Goal: Task Accomplishment & Management: Use online tool/utility

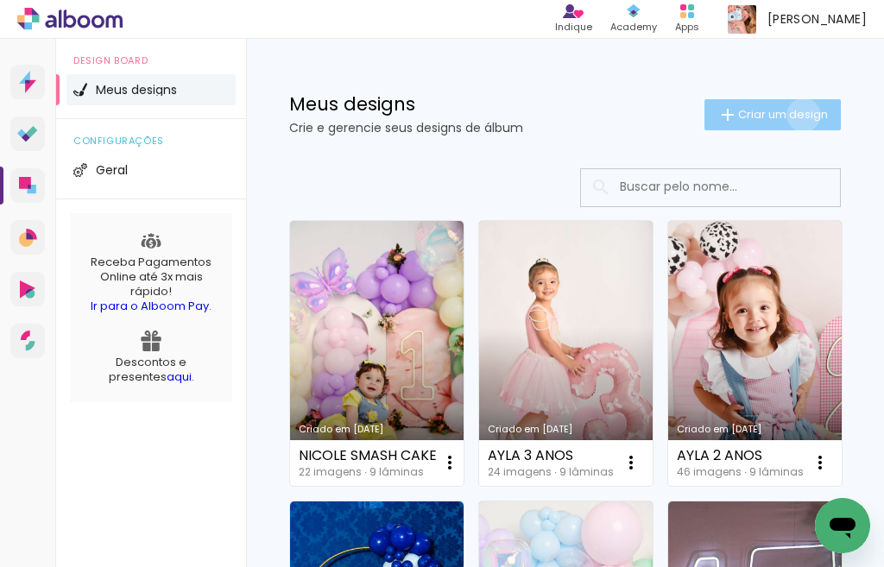
click at [786, 115] on span "Criar um design" at bounding box center [783, 114] width 90 height 11
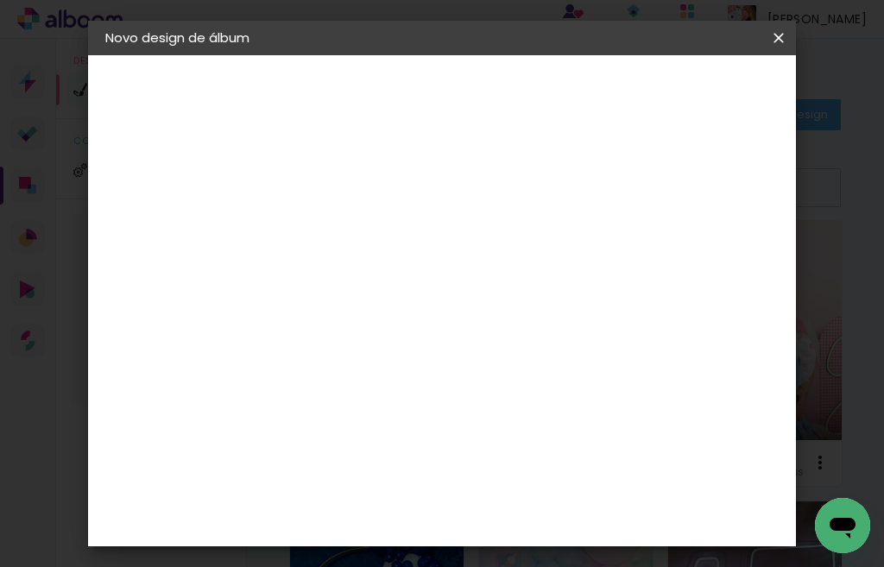
click at [388, 245] on div at bounding box center [388, 246] width 0 height 2
type input "m"
type input "MARCELA"
type paper-input "MARCELA"
click at [0, 0] on slot "Avançar" at bounding box center [0, 0] width 0 height 0
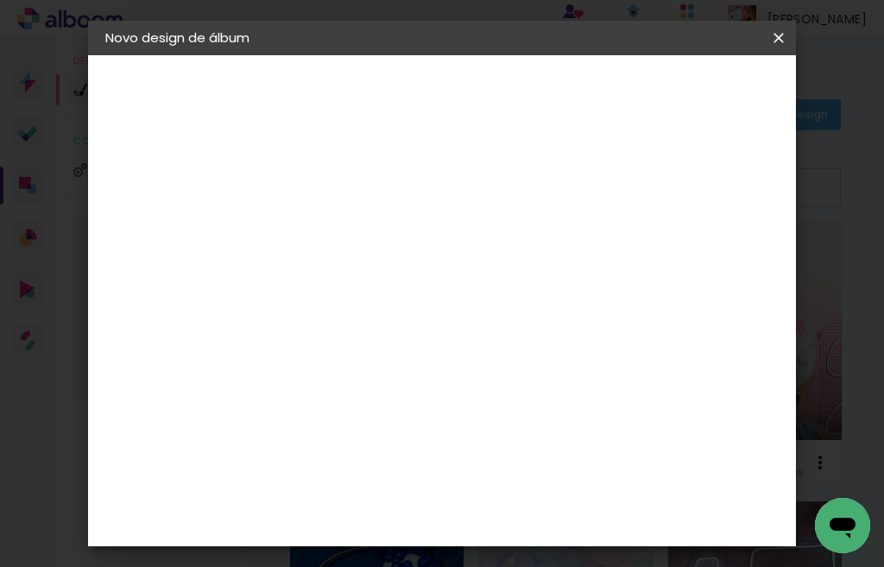
click at [398, 324] on input at bounding box center [432, 329] width 174 height 22
type input "QUAL"
type paper-input "QUAL"
click at [408, 389] on div "Quality" at bounding box center [399, 390] width 47 height 14
click at [467, 382] on paper-item "Quality" at bounding box center [414, 390] width 152 height 38
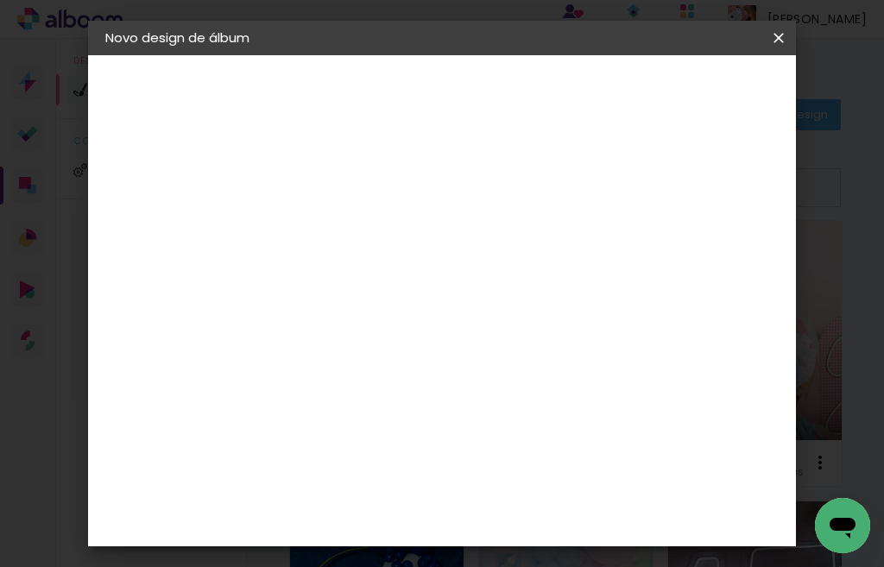
click at [0, 0] on slot "Avançar" at bounding box center [0, 0] width 0 height 0
click at [455, 294] on input "text" at bounding box center [421, 301] width 67 height 27
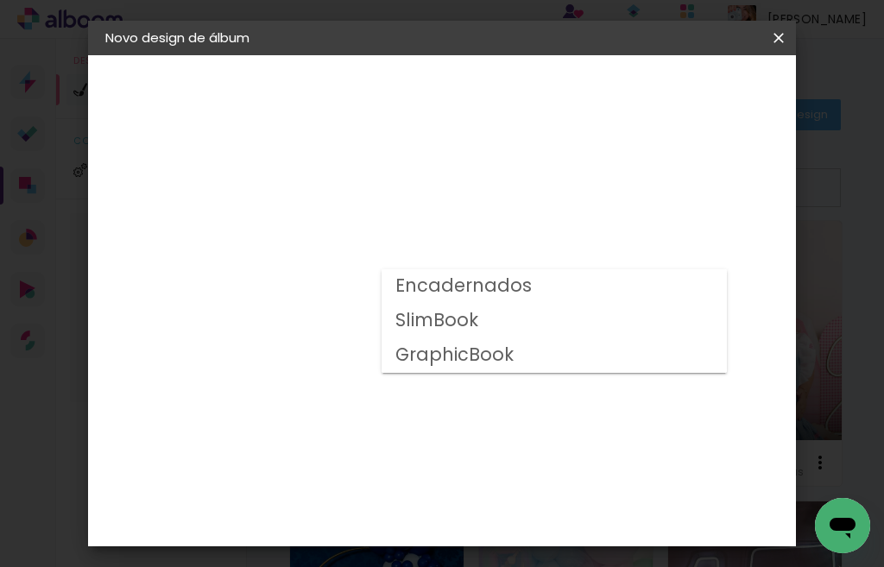
click at [0, 0] on slot "Encadernados" at bounding box center [0, 0] width 0 height 0
type input "Encadernados"
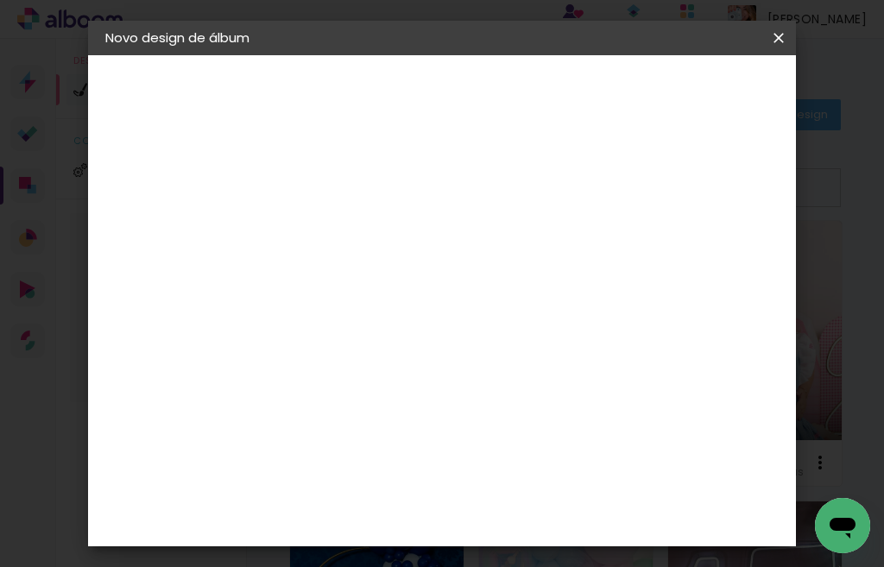
click at [473, 446] on span "15 × 21" at bounding box center [464, 469] width 80 height 46
click at [0, 0] on slot "Avançar" at bounding box center [0, 0] width 0 height 0
click at [668, 92] on span "Iniciar design" at bounding box center [649, 97] width 40 height 24
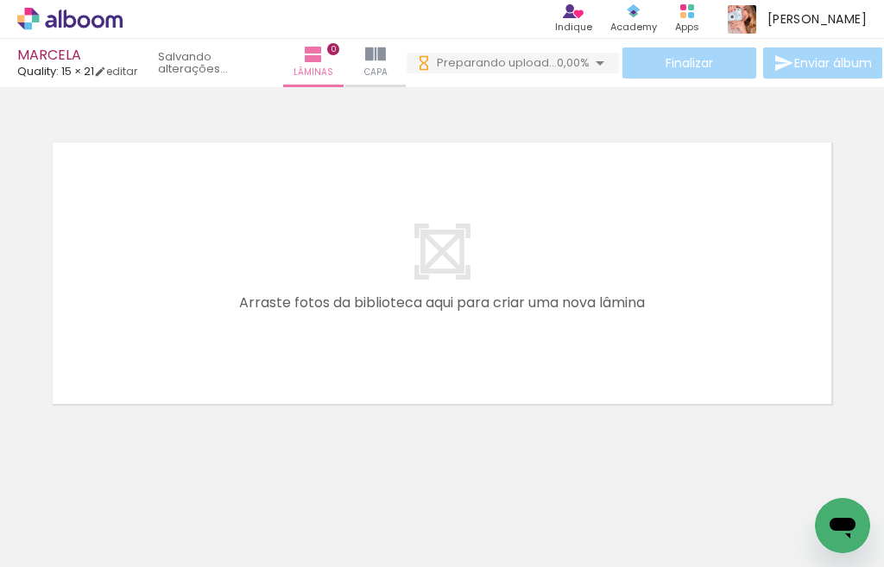
scroll to position [0, 356]
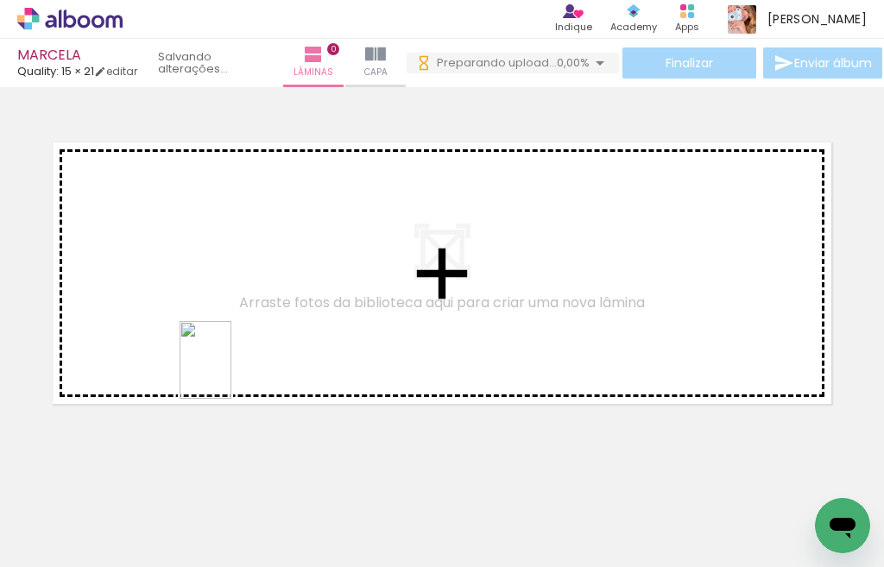
drag, startPoint x: 215, startPoint y: 519, endPoint x: 236, endPoint y: 344, distance: 176.5
click at [236, 344] on quentale-workspace at bounding box center [442, 283] width 884 height 567
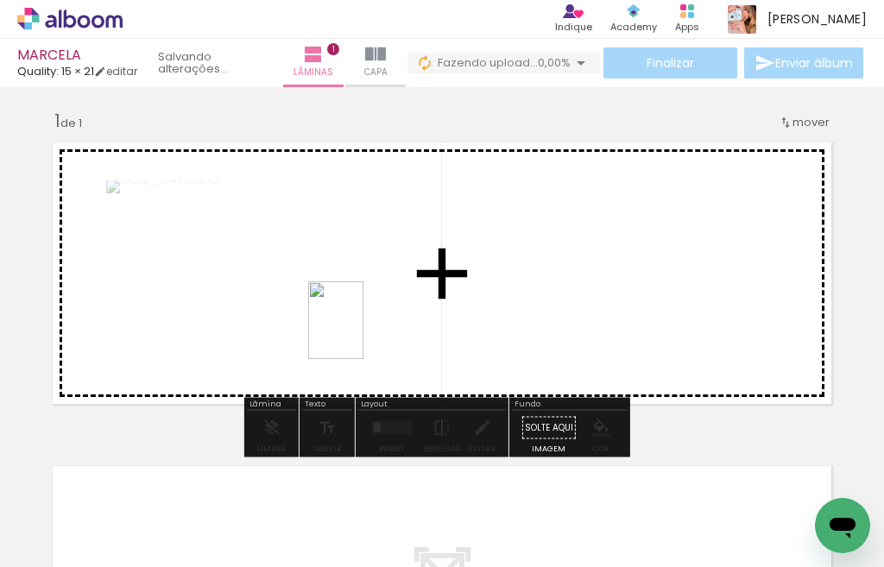
drag, startPoint x: 311, startPoint y: 528, endPoint x: 569, endPoint y: 464, distance: 266.2
click at [367, 323] on quentale-workspace at bounding box center [442, 283] width 884 height 567
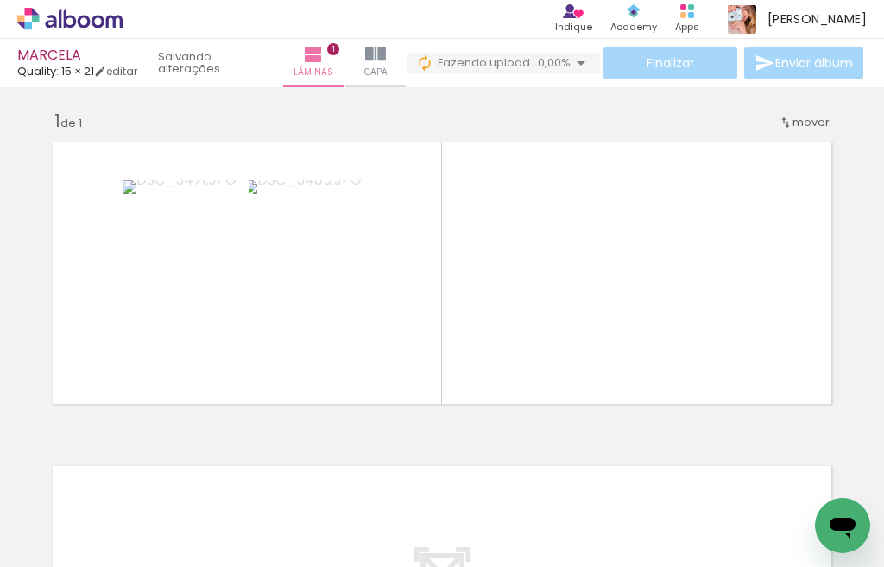
scroll to position [91, 0]
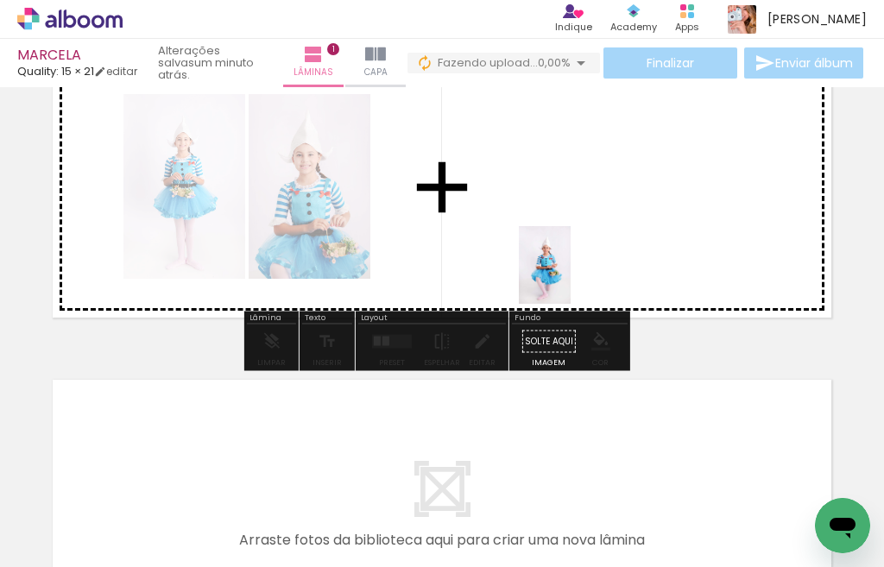
drag, startPoint x: 413, startPoint y: 518, endPoint x: 571, endPoint y: 278, distance: 287.4
click at [571, 278] on quentale-workspace at bounding box center [442, 283] width 884 height 567
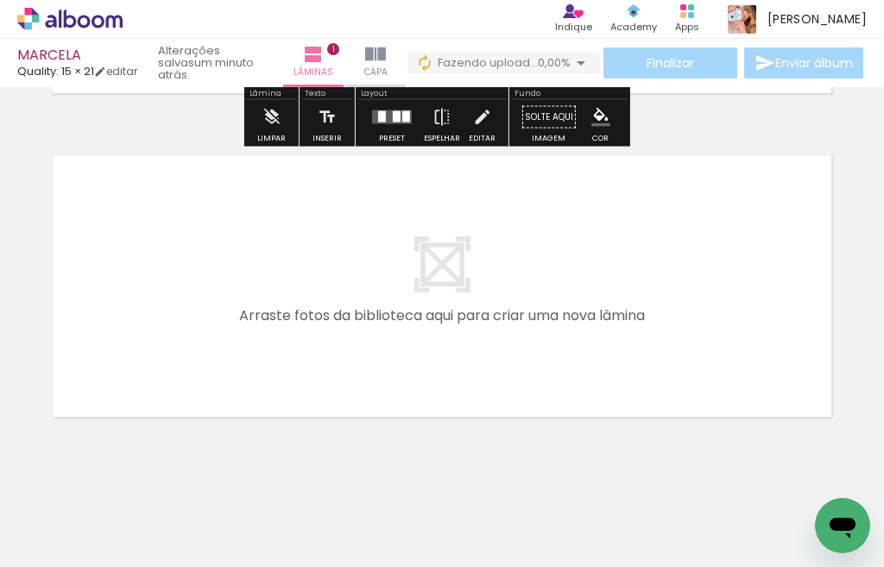
scroll to position [343, 0]
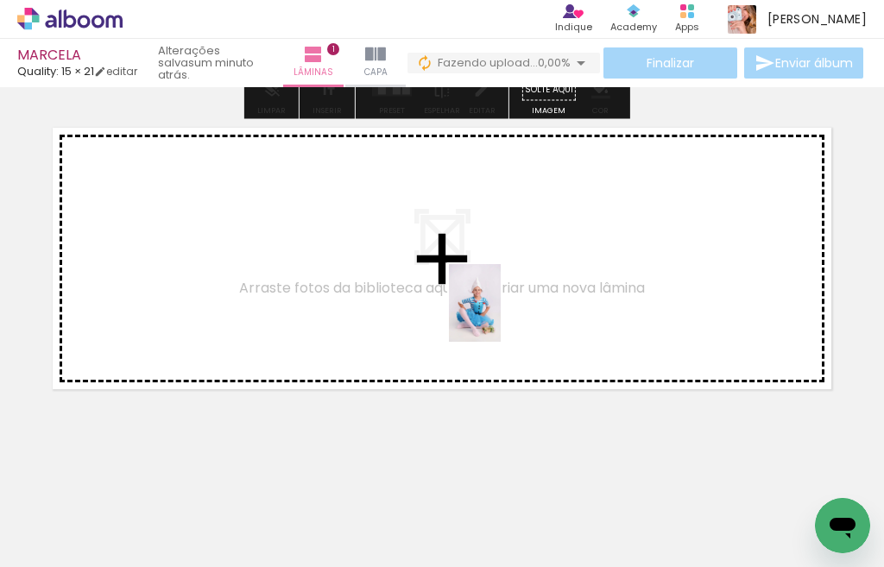
drag, startPoint x: 515, startPoint y: 516, endPoint x: 501, endPoint y: 316, distance: 200.8
click at [501, 316] on quentale-workspace at bounding box center [442, 283] width 884 height 567
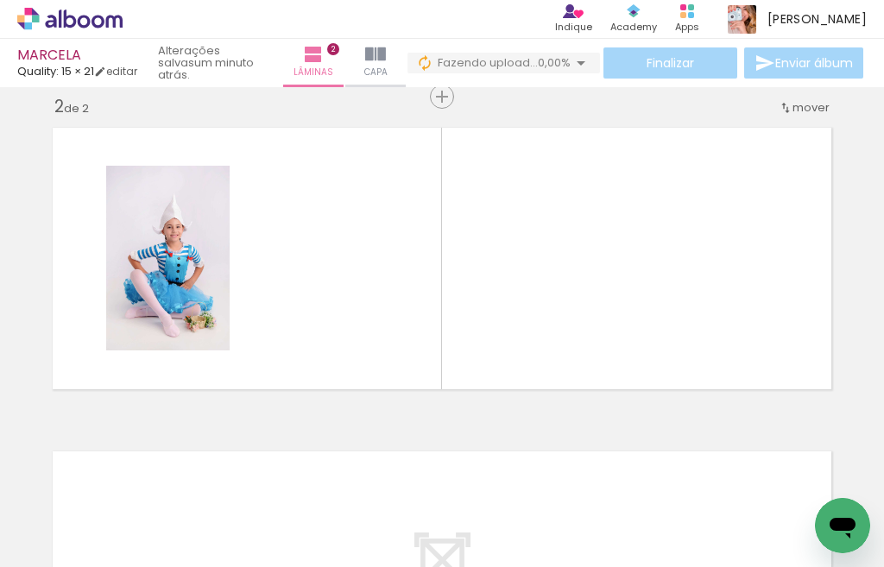
scroll to position [328, 0]
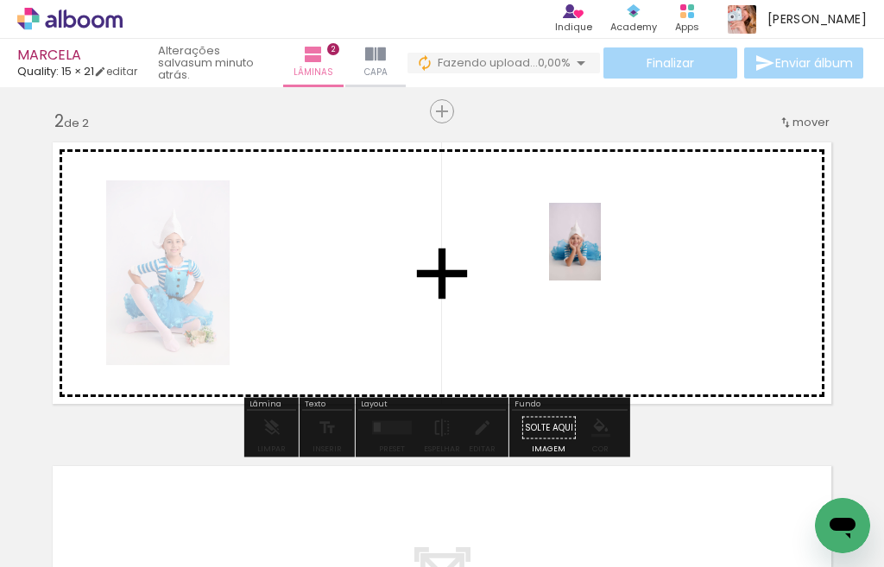
drag, startPoint x: 600, startPoint y: 515, endPoint x: 601, endPoint y: 255, distance: 259.9
click at [601, 255] on quentale-workspace at bounding box center [442, 283] width 884 height 567
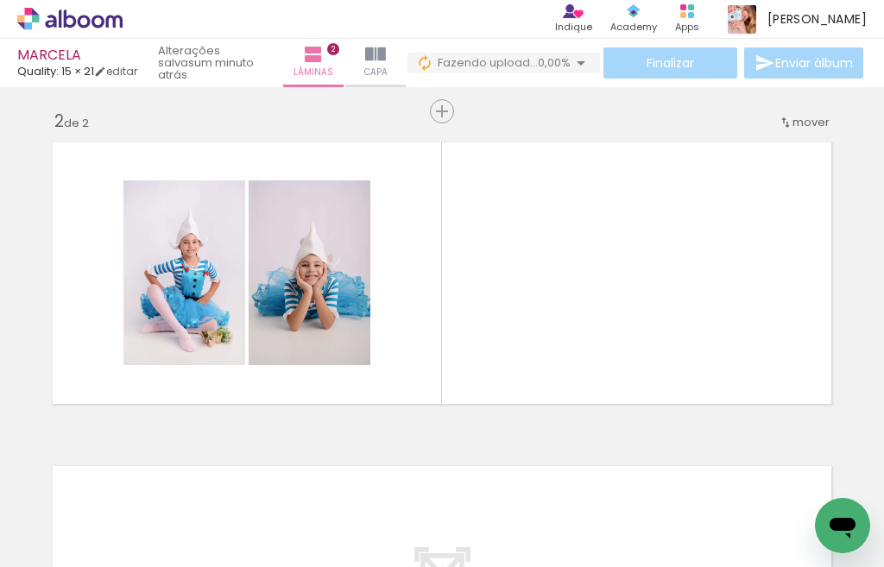
scroll to position [0, 684]
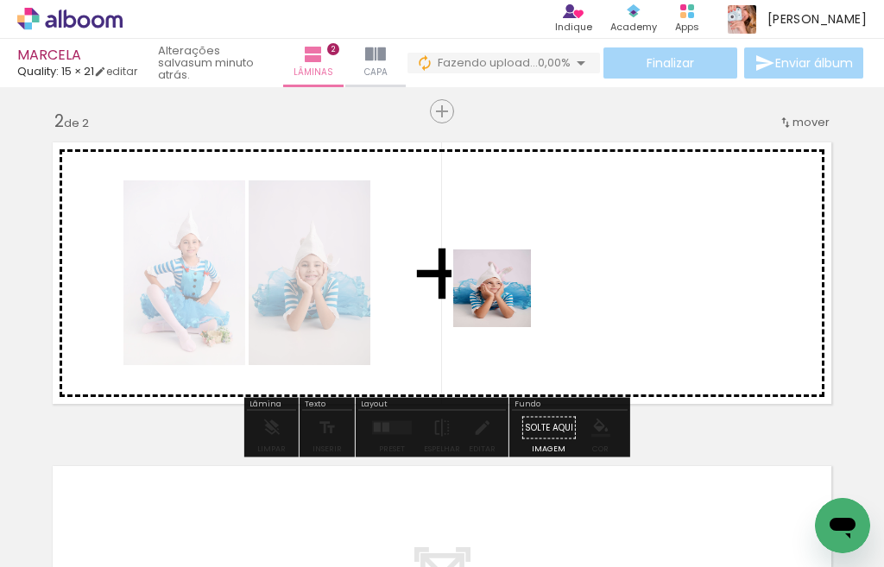
drag, startPoint x: 370, startPoint y: 520, endPoint x: 514, endPoint y: 295, distance: 266.4
click at [514, 295] on quentale-workspace at bounding box center [442, 283] width 884 height 567
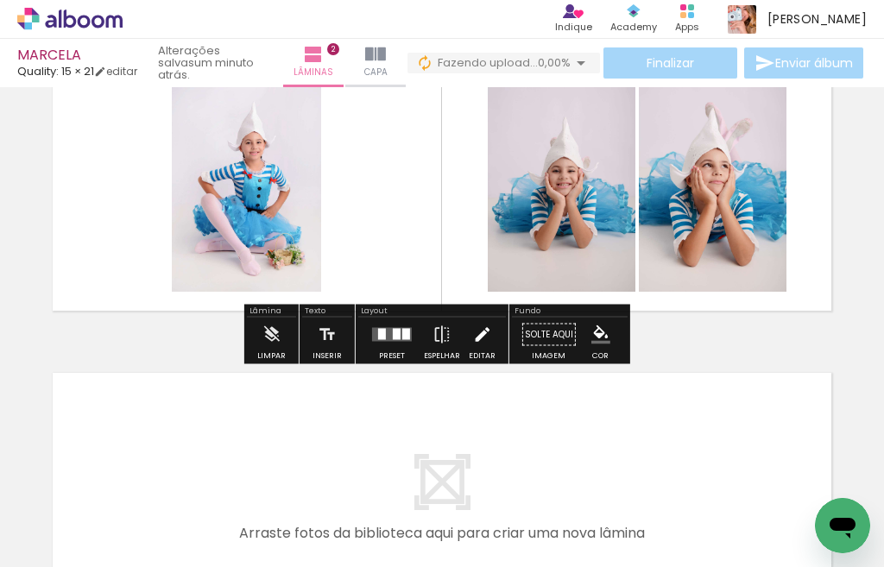
scroll to position [587, 0]
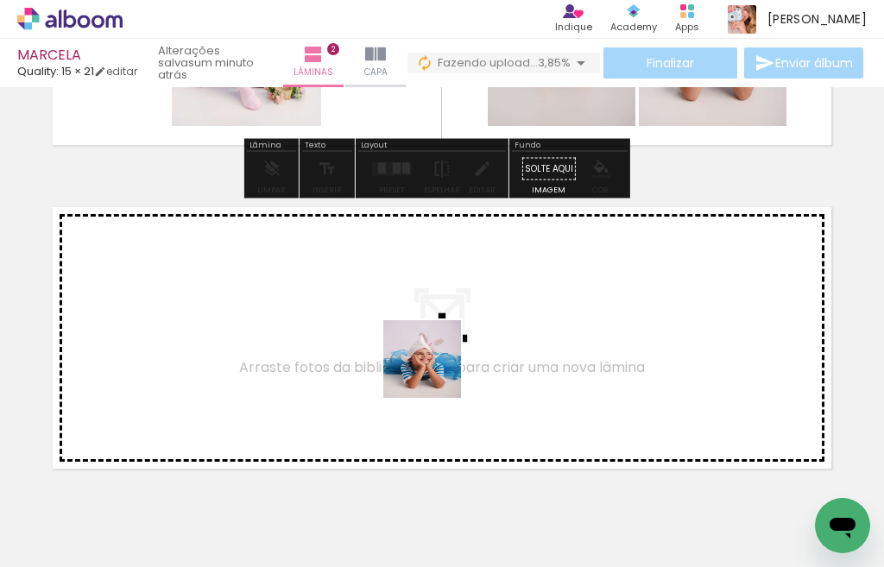
drag, startPoint x: 469, startPoint y: 505, endPoint x: 550, endPoint y: 504, distance: 81.2
click at [433, 356] on quentale-workspace at bounding box center [442, 283] width 884 height 567
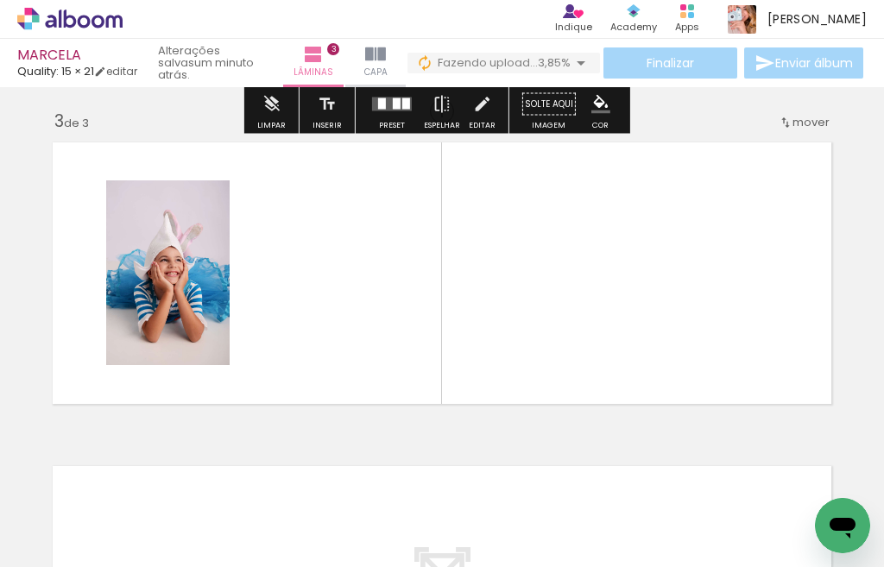
scroll to position [652, 0]
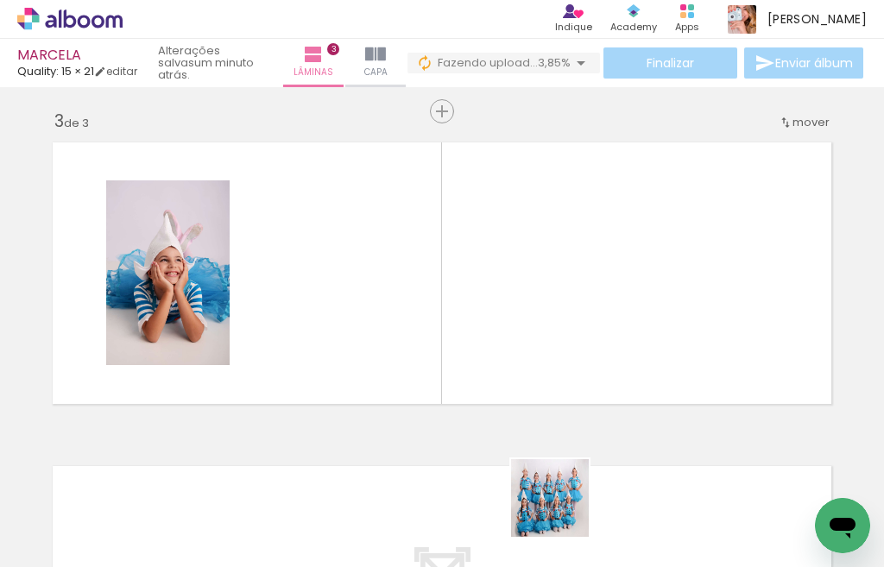
drag, startPoint x: 563, startPoint y: 529, endPoint x: 541, endPoint y: 406, distance: 125.4
click at [562, 331] on quentale-workspace at bounding box center [442, 283] width 884 height 567
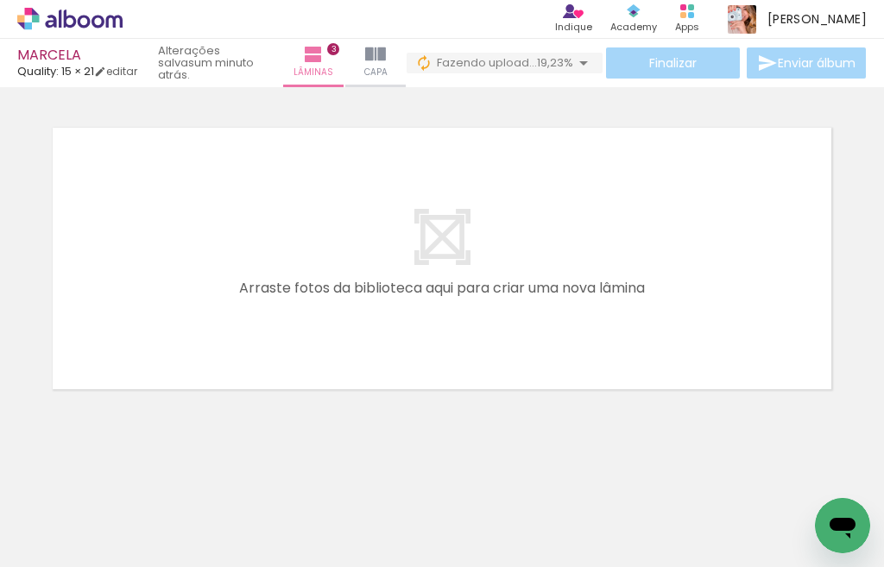
scroll to position [0, 0]
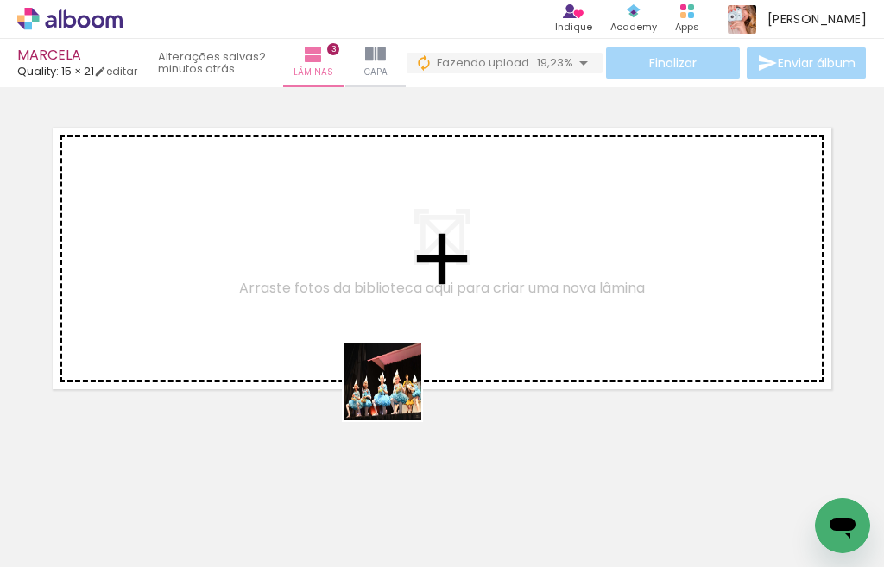
drag, startPoint x: 454, startPoint y: 523, endPoint x: 377, endPoint y: 458, distance: 101.1
click at [378, 371] on quentale-workspace at bounding box center [442, 283] width 884 height 567
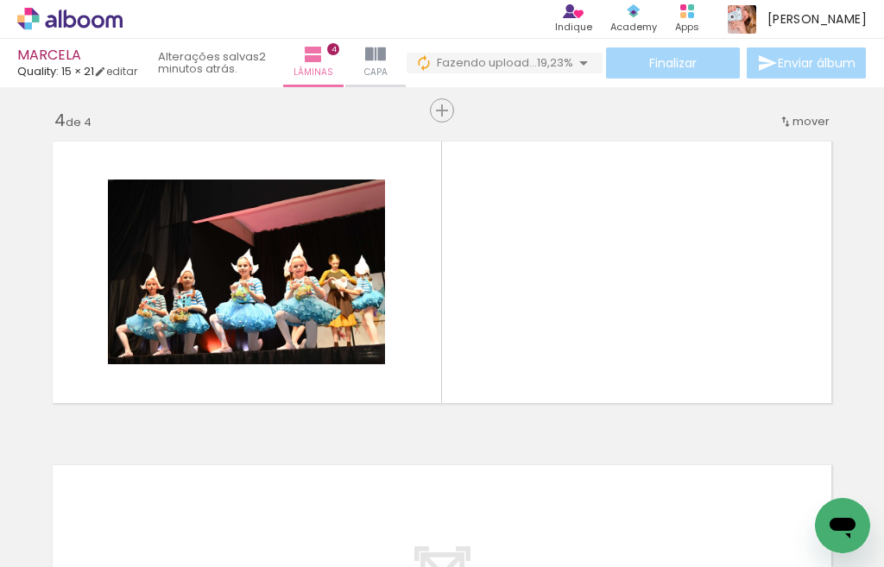
scroll to position [976, 0]
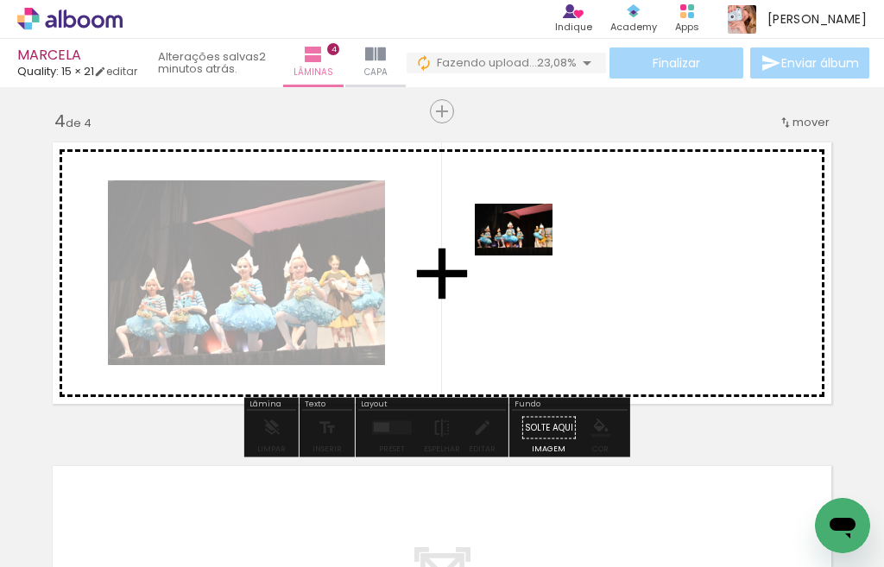
drag, startPoint x: 370, startPoint y: 523, endPoint x: 527, endPoint y: 256, distance: 310.0
click at [527, 256] on quentale-workspace at bounding box center [442, 283] width 884 height 567
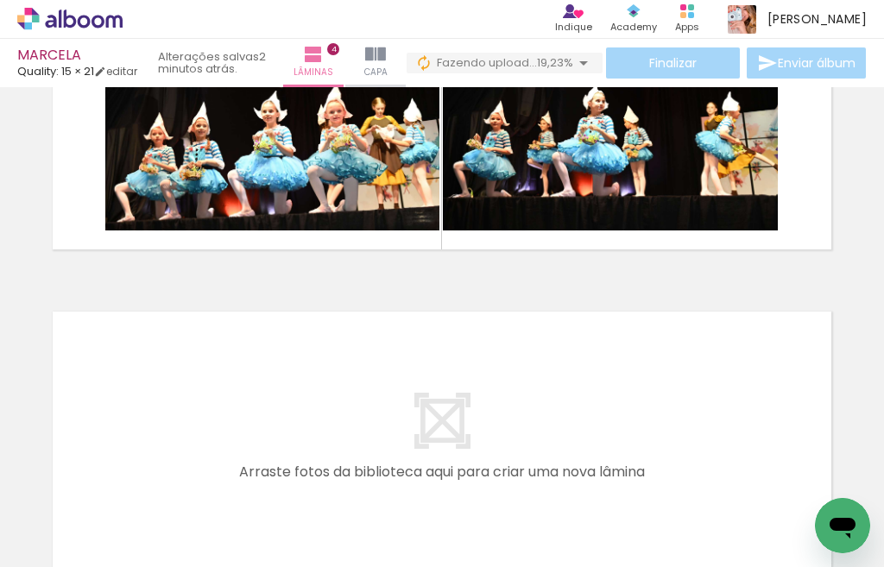
scroll to position [1148, 0]
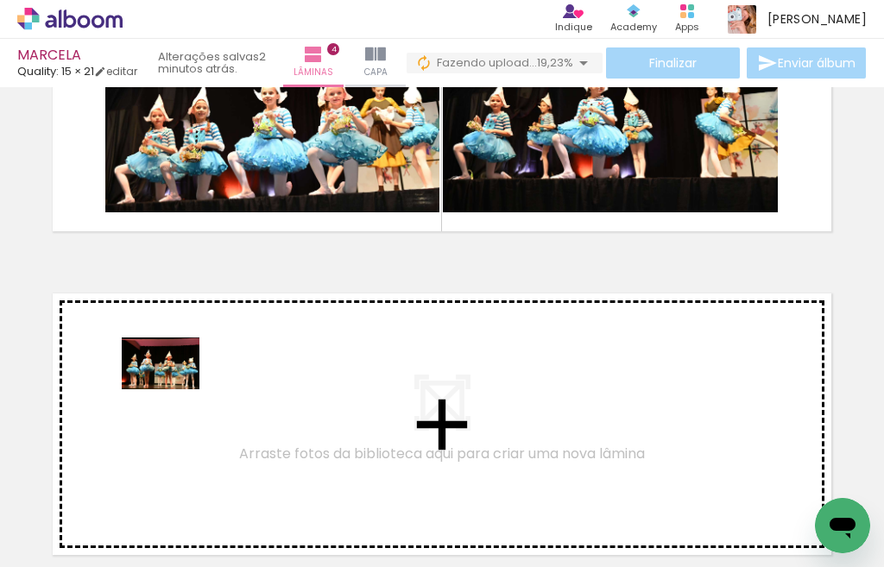
drag, startPoint x: 165, startPoint y: 525, endPoint x: 271, endPoint y: 516, distance: 106.6
click at [174, 388] on quentale-workspace at bounding box center [442, 283] width 884 height 567
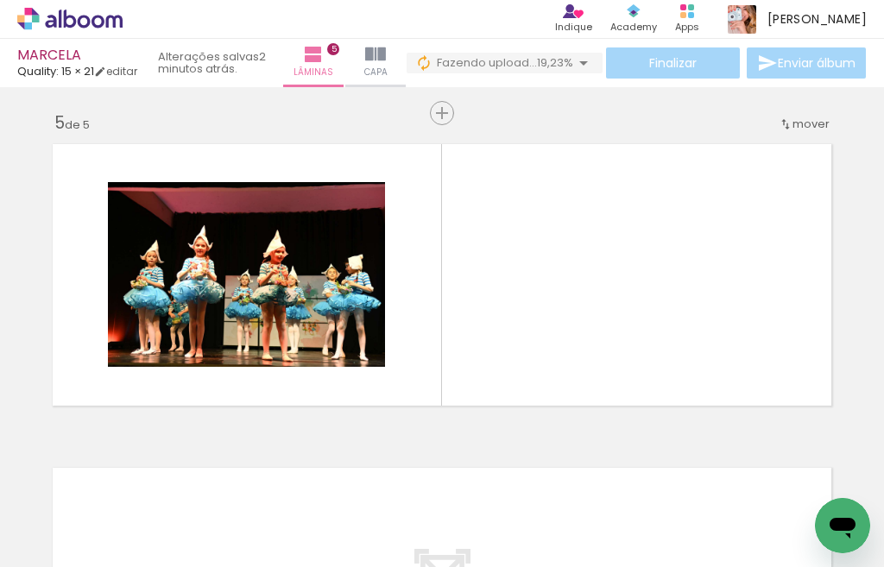
scroll to position [1300, 0]
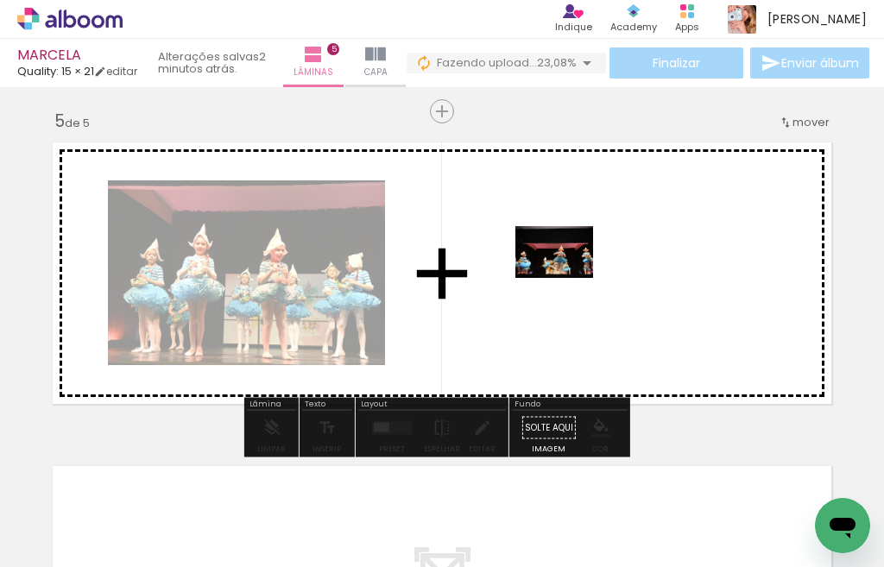
drag, startPoint x: 287, startPoint y: 516, endPoint x: 567, endPoint y: 278, distance: 367.6
click at [567, 278] on quentale-workspace at bounding box center [442, 283] width 884 height 567
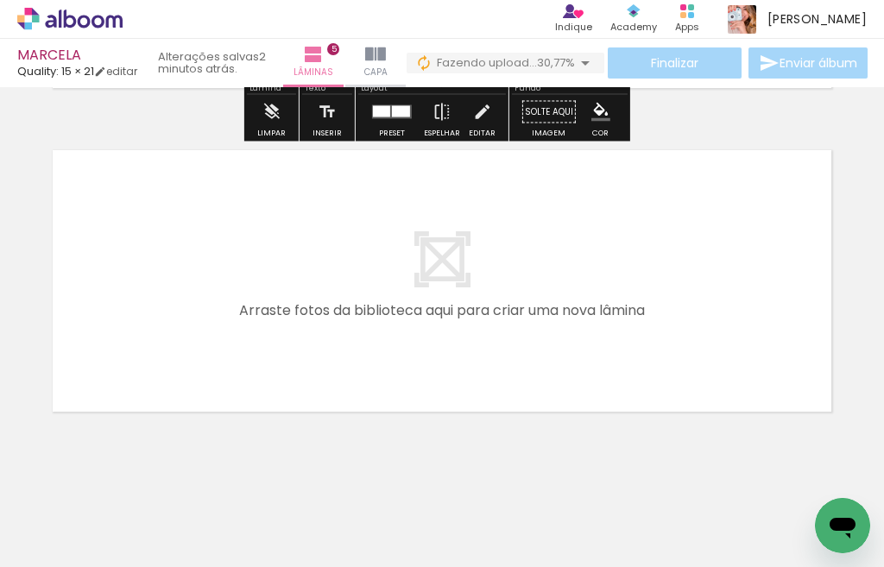
scroll to position [1638, 0]
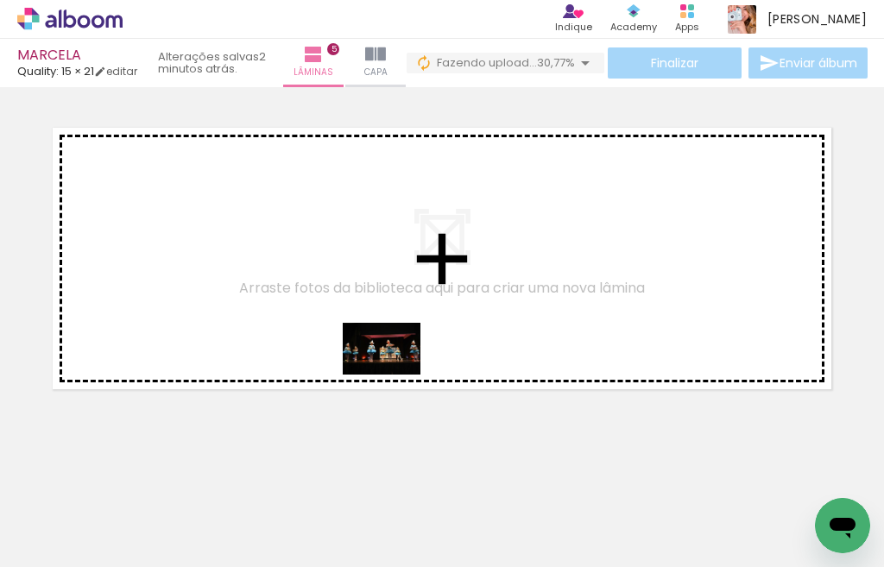
drag, startPoint x: 478, startPoint y: 529, endPoint x: 378, endPoint y: 350, distance: 205.7
click at [378, 350] on quentale-workspace at bounding box center [442, 283] width 884 height 567
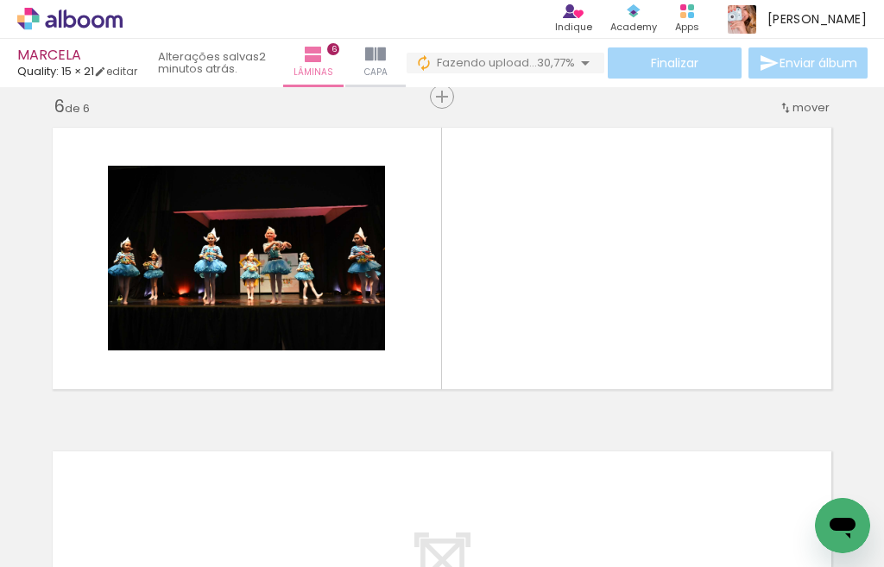
scroll to position [1623, 0]
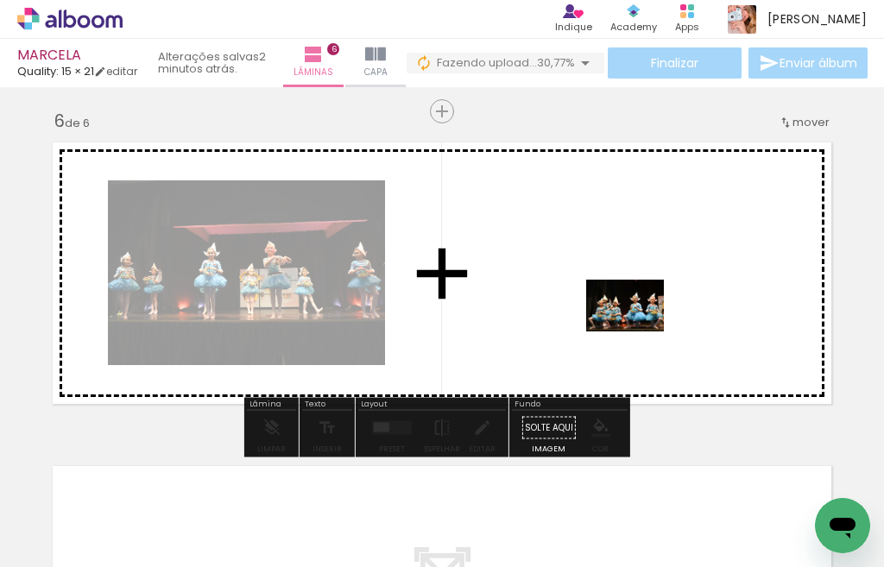
drag, startPoint x: 668, startPoint y: 507, endPoint x: 612, endPoint y: 466, distance: 69.3
click at [636, 325] on quentale-workspace at bounding box center [442, 283] width 884 height 567
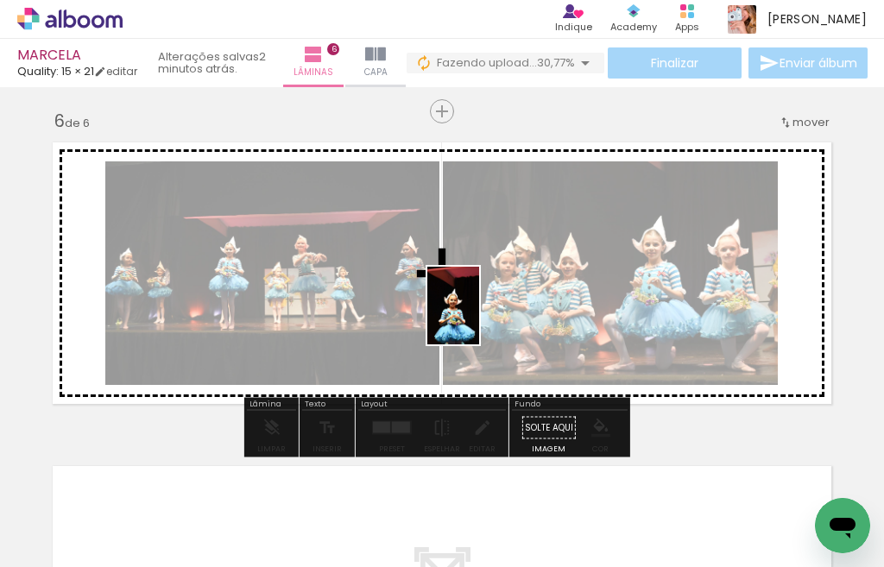
drag, startPoint x: 568, startPoint y: 537, endPoint x: 478, endPoint y: 315, distance: 239.7
click at [478, 315] on quentale-workspace at bounding box center [442, 283] width 884 height 567
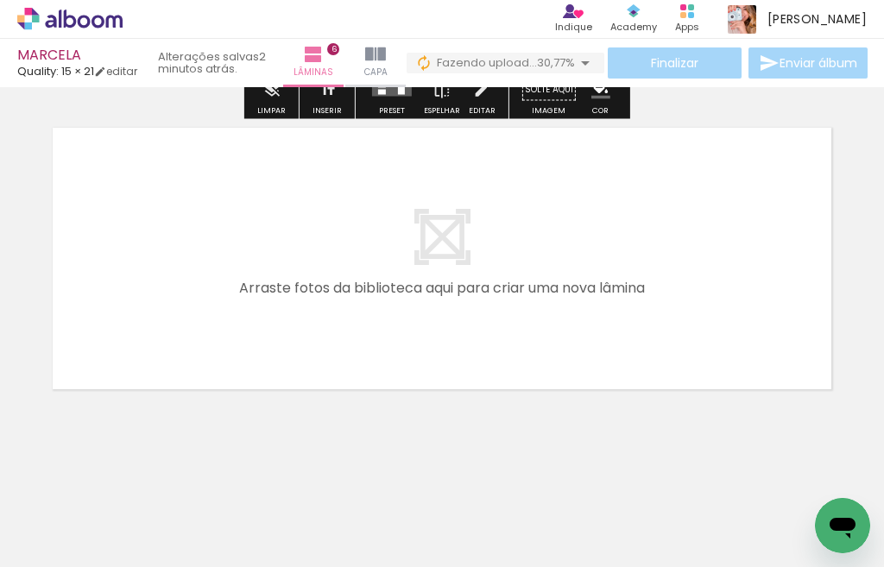
scroll to position [0, 1193]
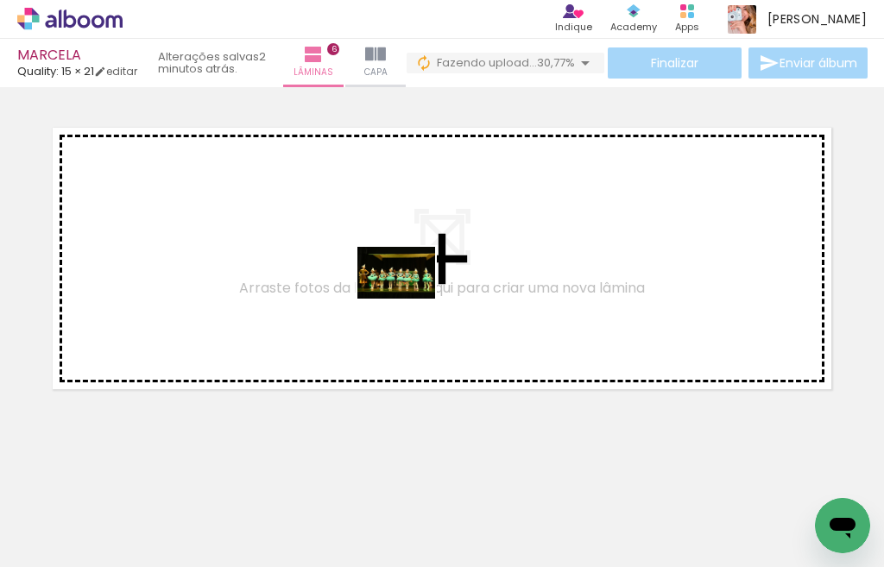
drag, startPoint x: 452, startPoint y: 526, endPoint x: 549, endPoint y: 488, distance: 103.9
click at [408, 294] on quentale-workspace at bounding box center [442, 283] width 884 height 567
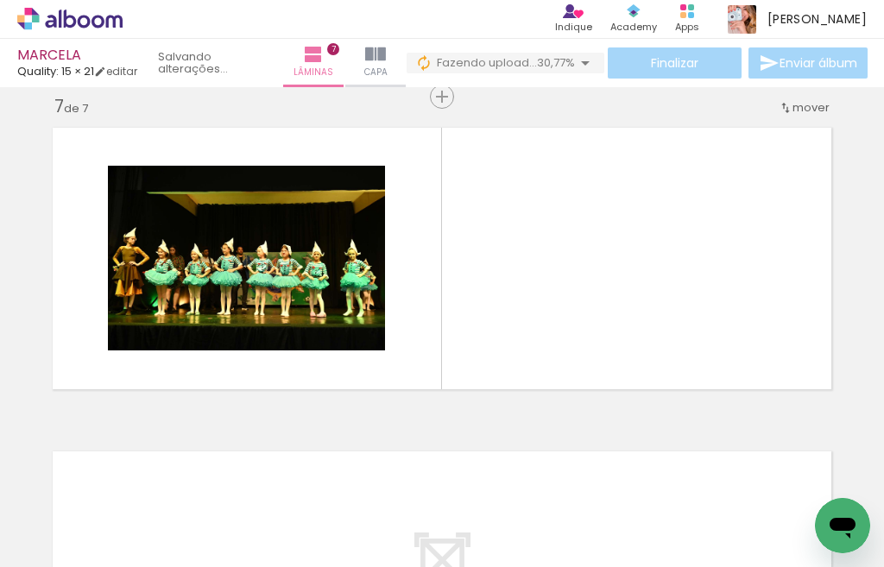
scroll to position [1947, 0]
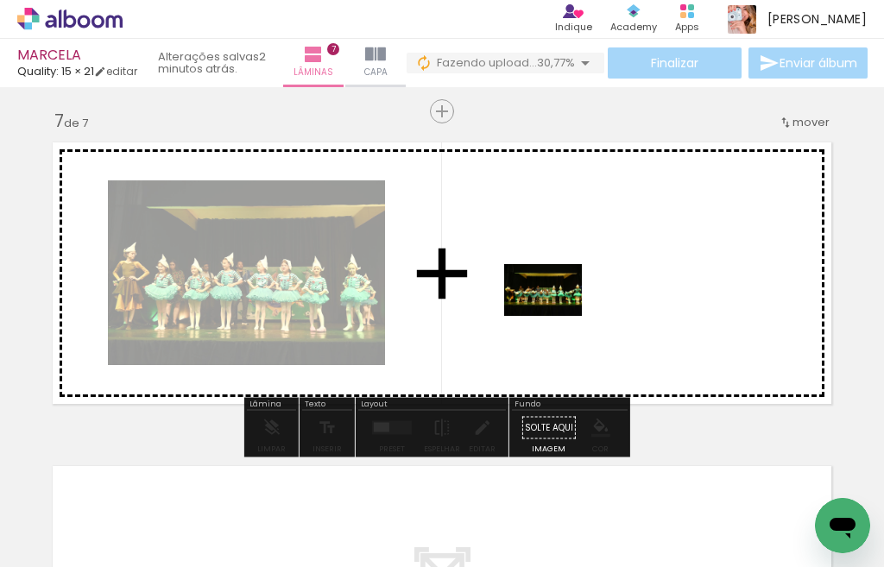
drag, startPoint x: 547, startPoint y: 528, endPoint x: 556, endPoint y: 316, distance: 211.8
click at [556, 316] on quentale-workspace at bounding box center [442, 283] width 884 height 567
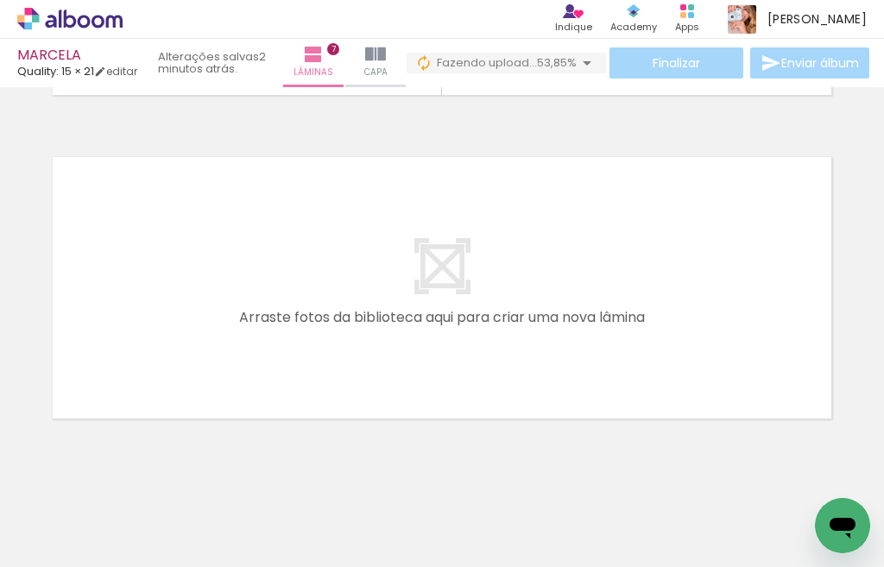
scroll to position [2286, 0]
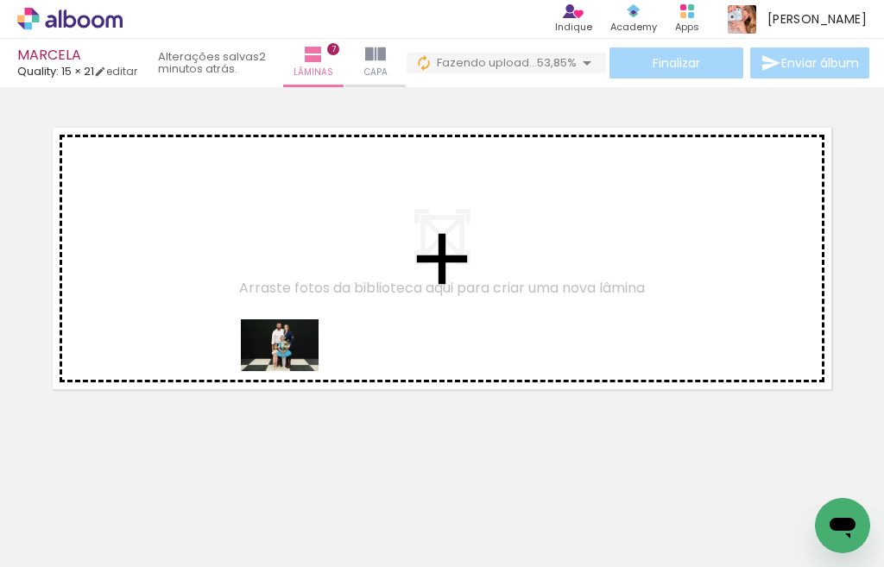
drag, startPoint x: 302, startPoint y: 528, endPoint x: 312, endPoint y: 402, distance: 127.3
click at [293, 350] on quentale-workspace at bounding box center [442, 283] width 884 height 567
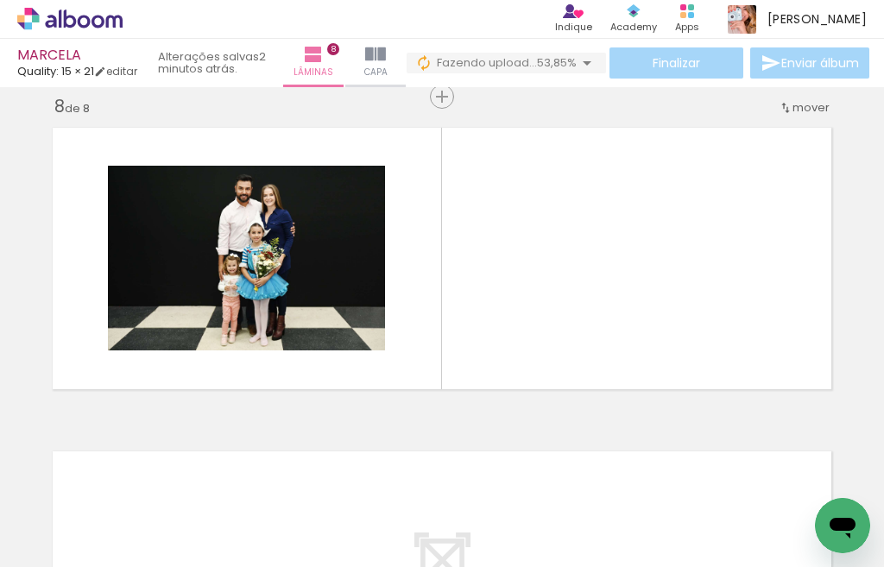
scroll to position [2271, 0]
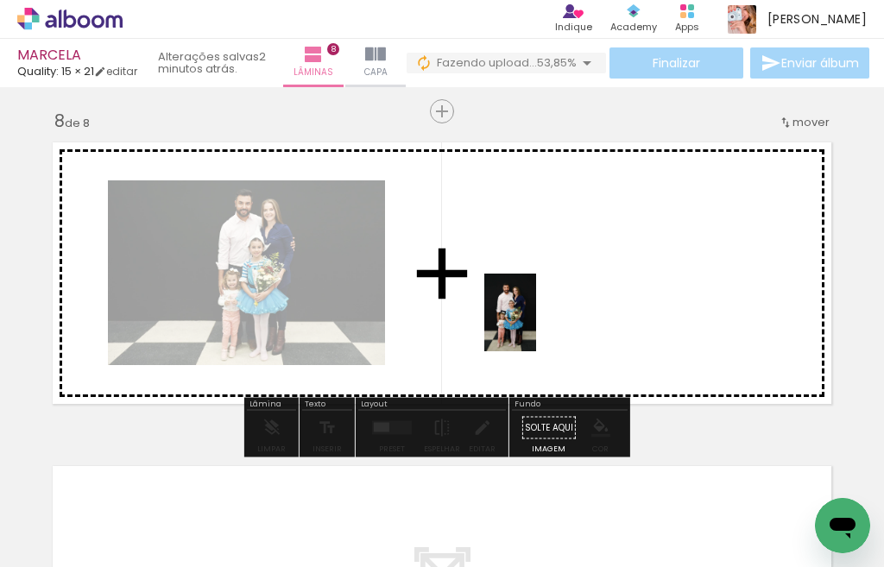
drag, startPoint x: 387, startPoint y: 528, endPoint x: 508, endPoint y: 528, distance: 120.9
click at [537, 325] on quentale-workspace at bounding box center [442, 283] width 884 height 567
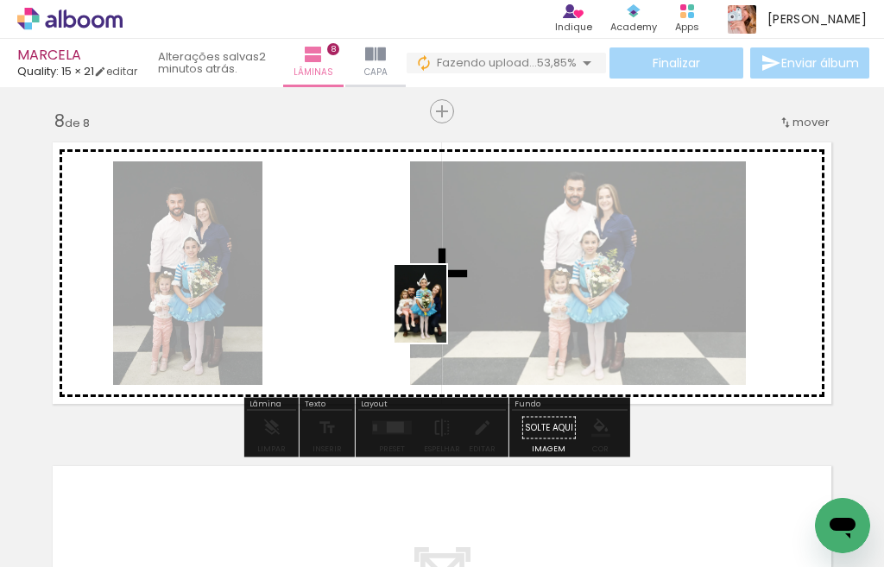
drag, startPoint x: 486, startPoint y: 526, endPoint x: 443, endPoint y: 483, distance: 61.1
click at [425, 293] on quentale-workspace at bounding box center [442, 283] width 884 height 567
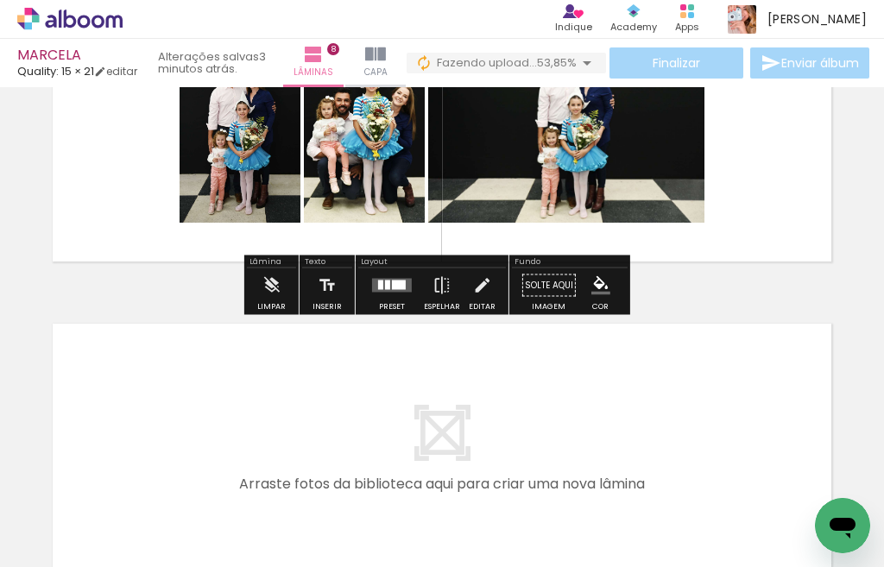
scroll to position [2444, 0]
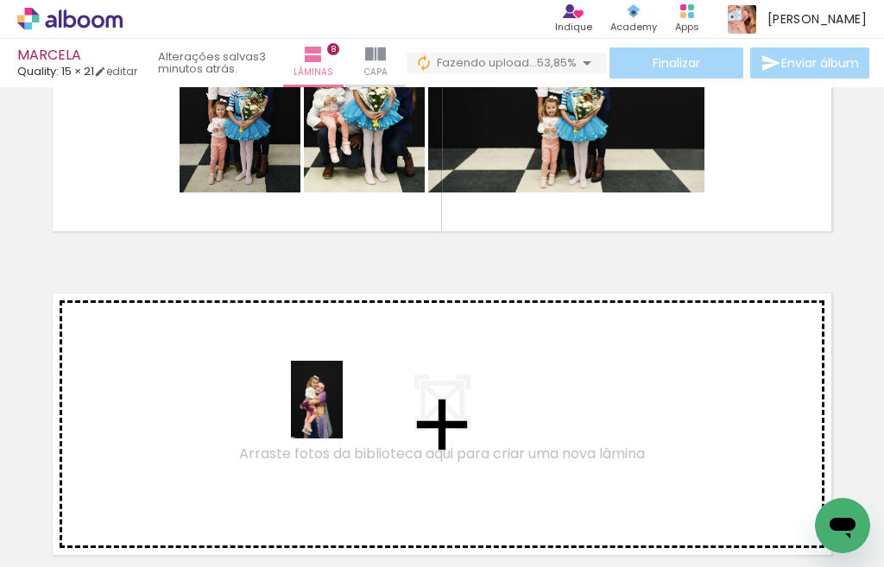
drag, startPoint x: 341, startPoint y: 528, endPoint x: 343, endPoint y: 412, distance: 116.6
click at [343, 412] on quentale-workspace at bounding box center [442, 283] width 884 height 567
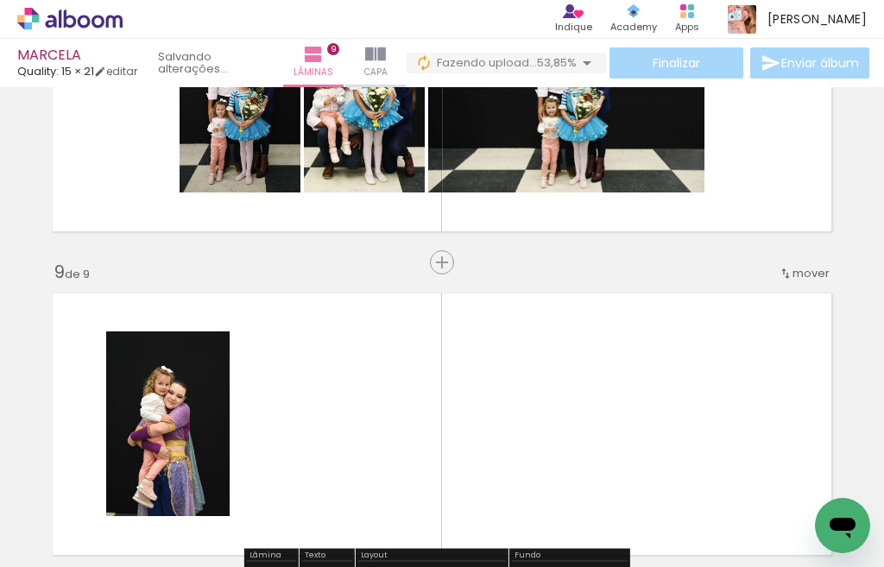
scroll to position [2595, 0]
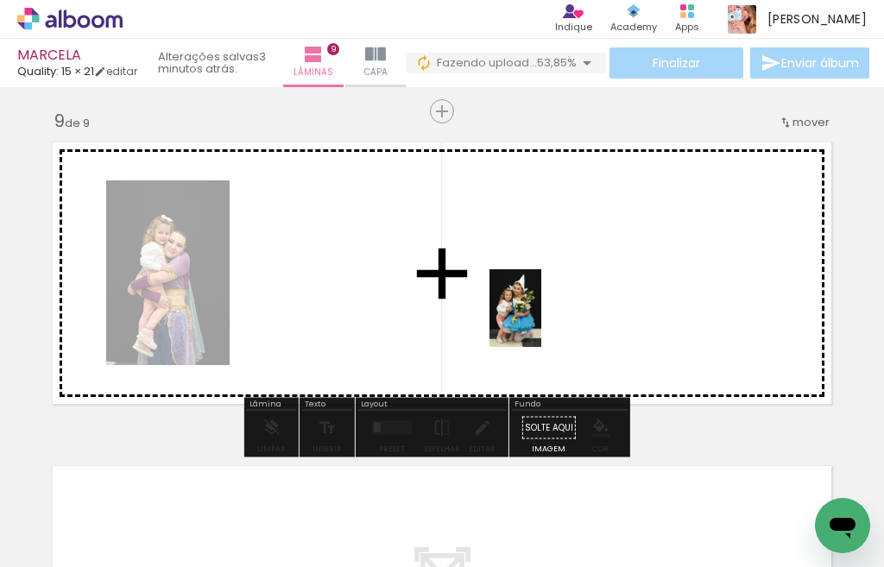
drag, startPoint x: 540, startPoint y: 532, endPoint x: 541, endPoint y: 321, distance: 210.7
click at [541, 321] on quentale-workspace at bounding box center [442, 283] width 884 height 567
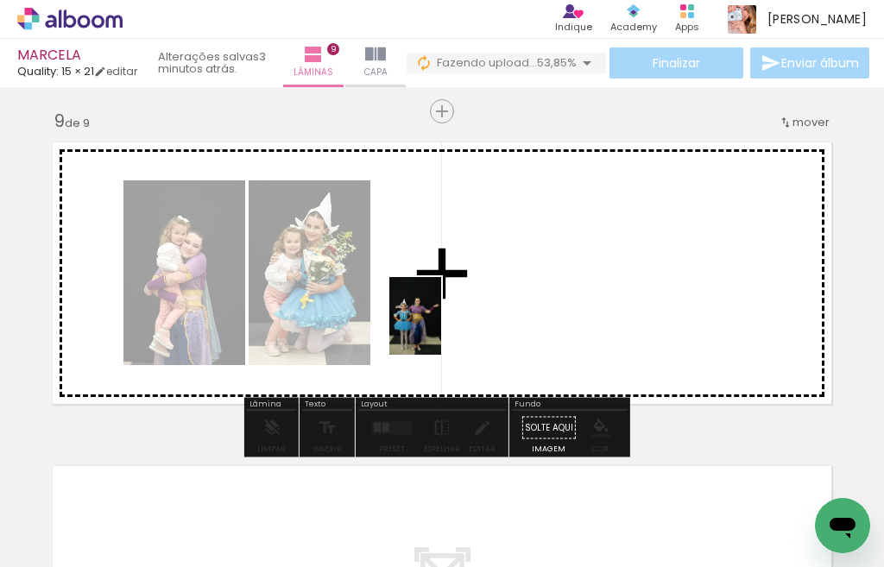
drag, startPoint x: 438, startPoint y: 516, endPoint x: 615, endPoint y: 531, distance: 177.7
click at [441, 327] on quentale-workspace at bounding box center [442, 283] width 884 height 567
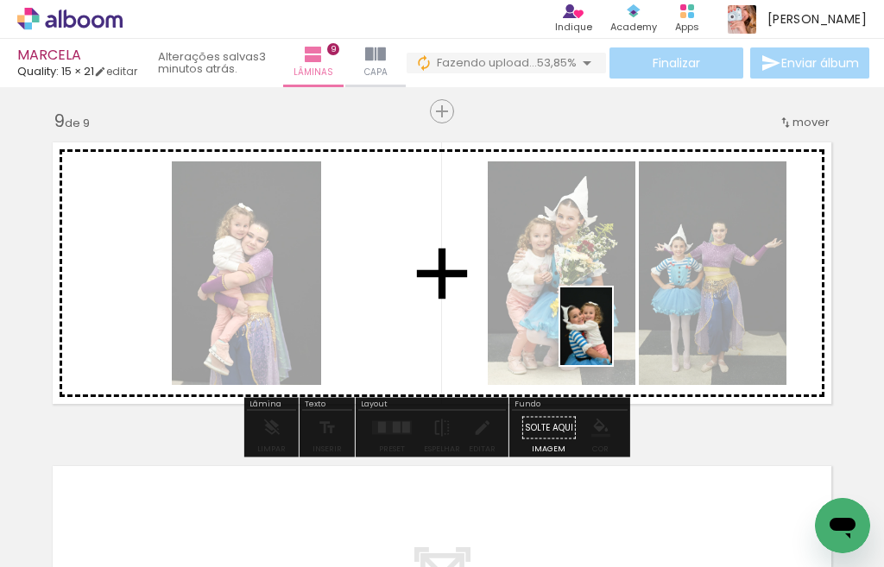
drag, startPoint x: 623, startPoint y: 496, endPoint x: 705, endPoint y: 485, distance: 82.7
click at [612, 338] on quentale-workspace at bounding box center [442, 283] width 884 height 567
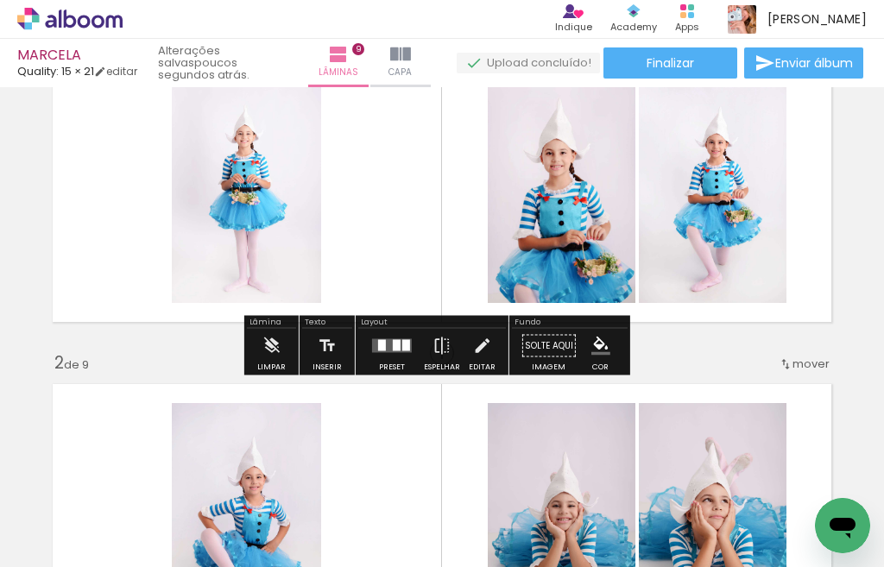
scroll to position [86, 0]
click at [378, 349] on div at bounding box center [382, 345] width 8 height 11
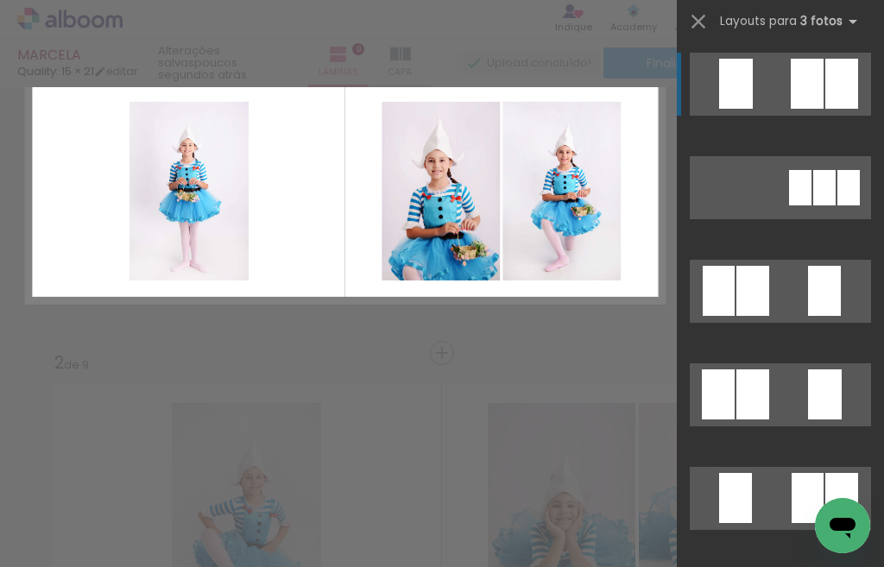
scroll to position [4, 0]
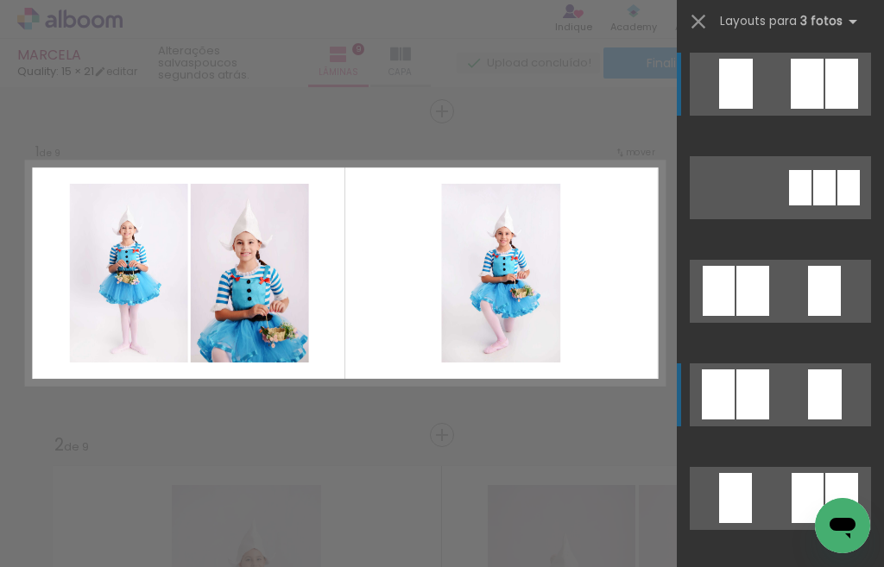
click at [715, 387] on div at bounding box center [718, 395] width 33 height 50
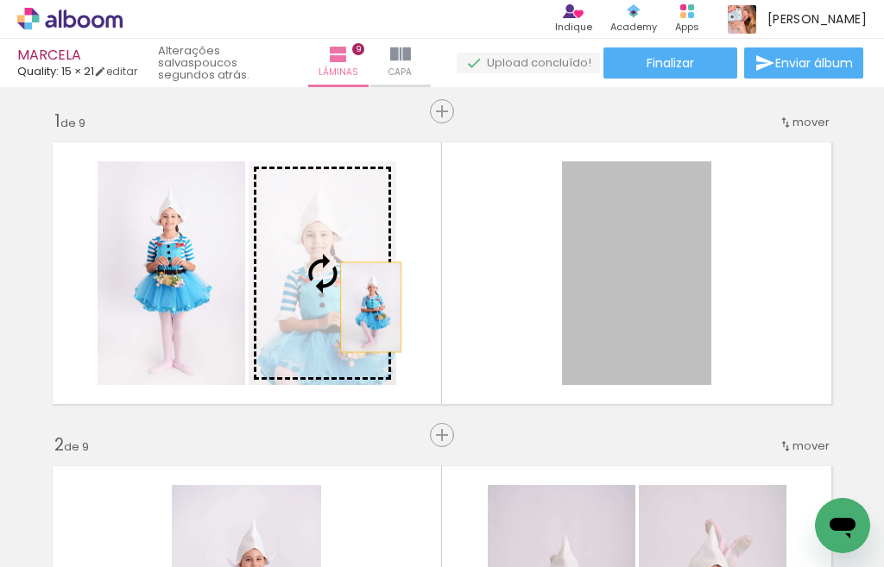
drag, startPoint x: 608, startPoint y: 307, endPoint x: 351, endPoint y: 308, distance: 256.5
click at [0, 0] on slot at bounding box center [0, 0] width 0 height 0
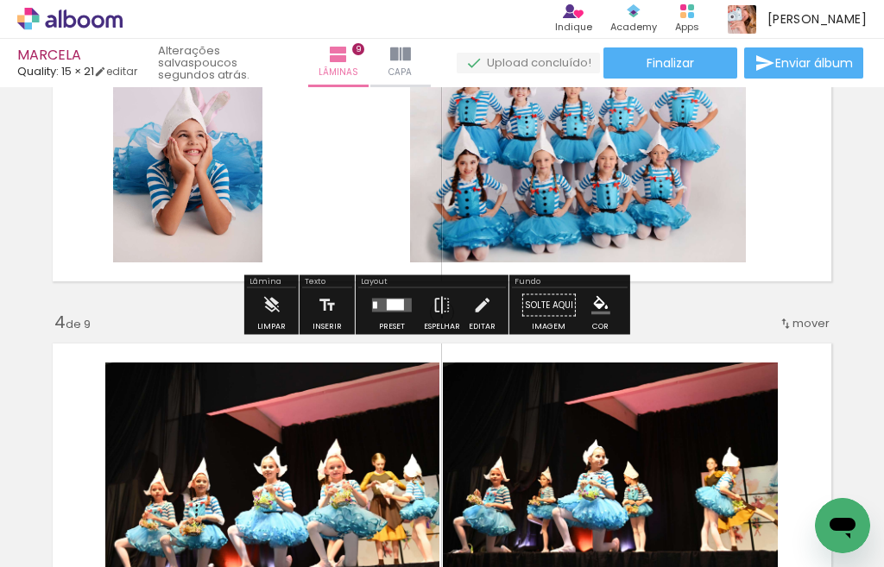
scroll to position [781, 0]
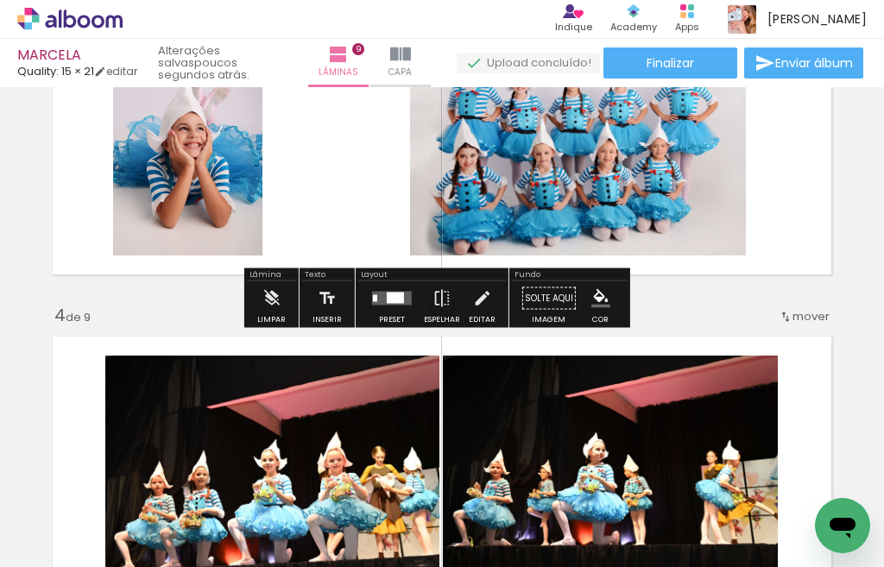
click at [388, 306] on div at bounding box center [392, 299] width 47 height 35
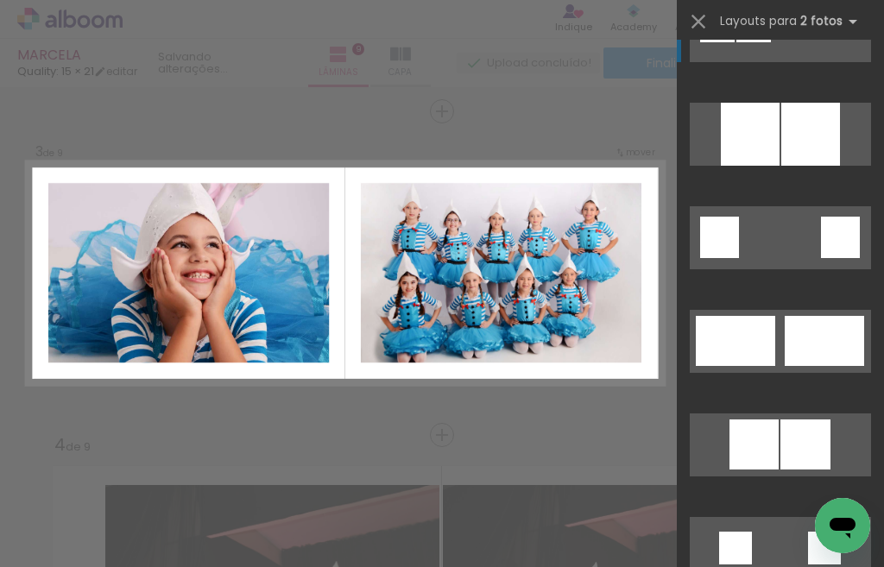
scroll to position [3627, 0]
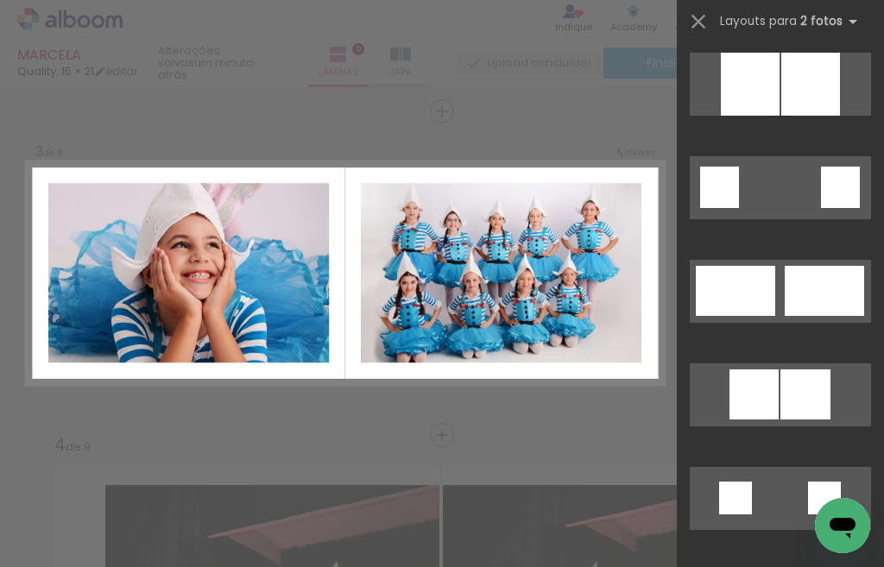
click at [813, 315] on div at bounding box center [824, 291] width 79 height 50
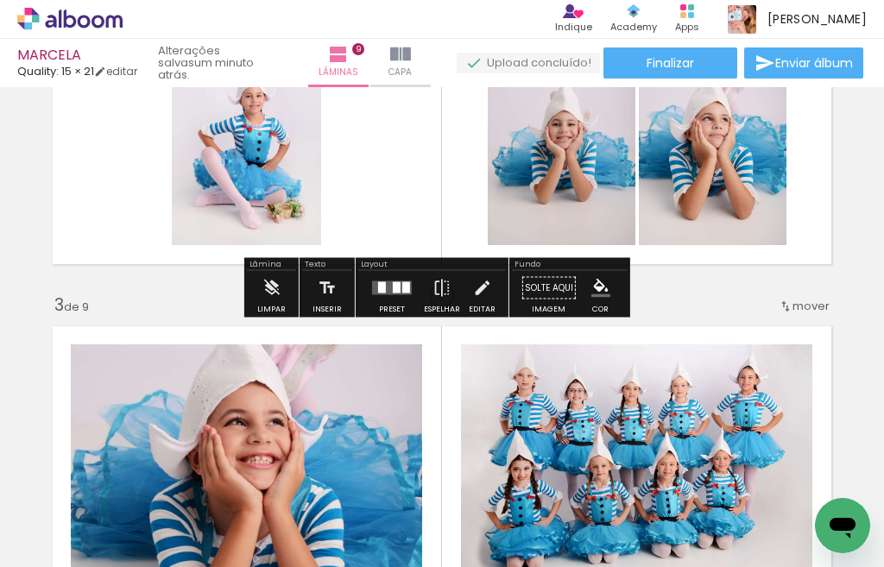
scroll to position [479, 0]
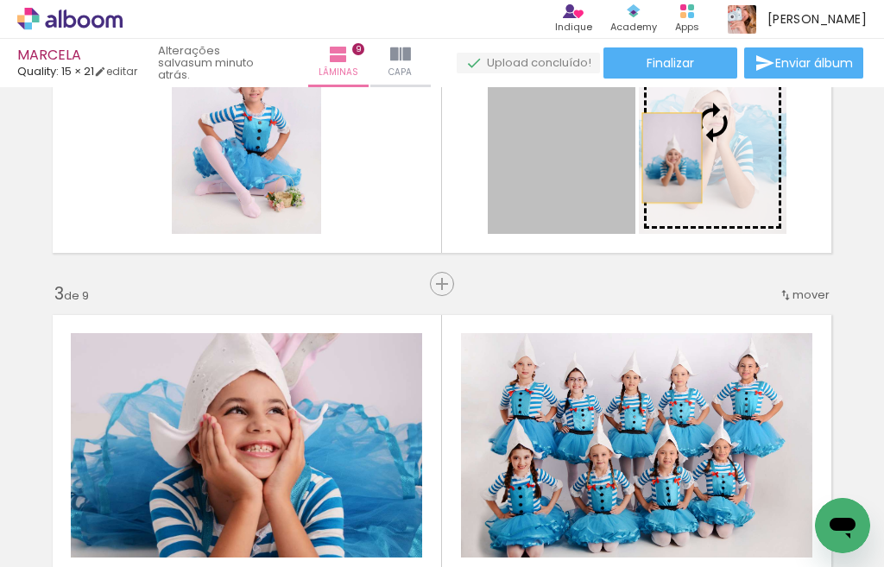
drag, startPoint x: 534, startPoint y: 185, endPoint x: 665, endPoint y: 157, distance: 134.1
click at [0, 0] on slot at bounding box center [0, 0] width 0 height 0
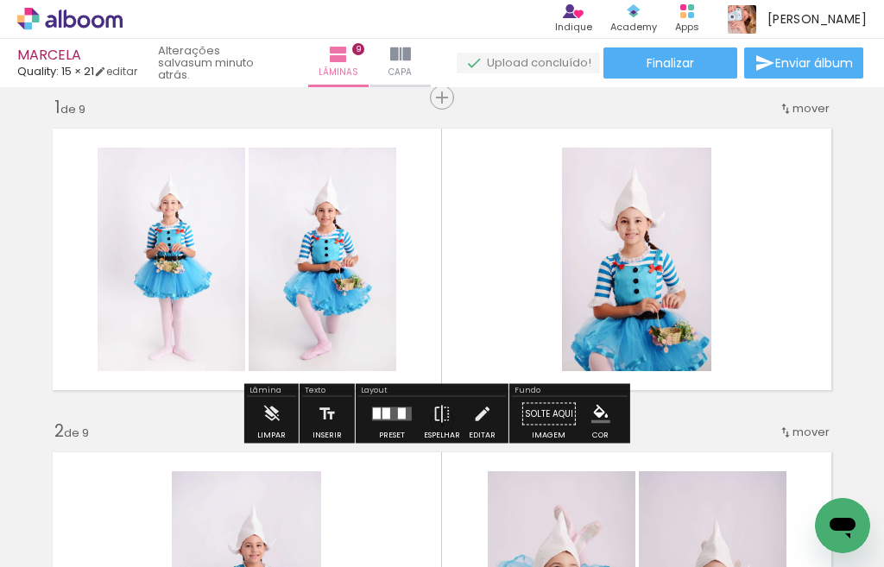
scroll to position [0, 0]
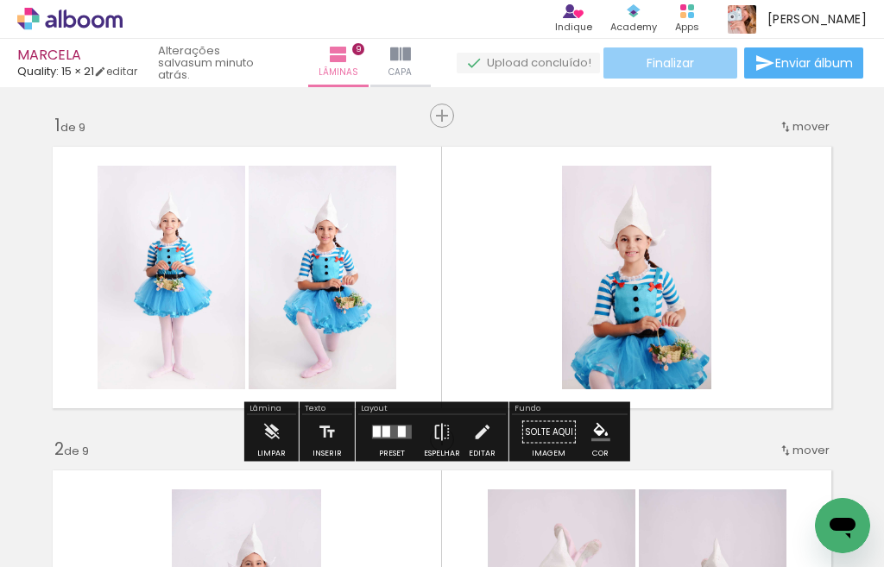
click at [708, 61] on paper-button "Finalizar" at bounding box center [671, 62] width 134 height 31
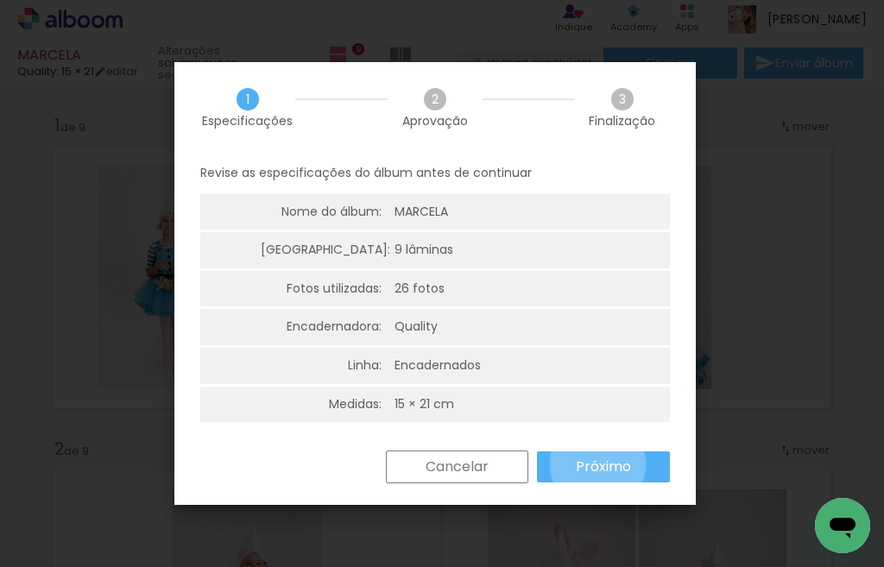
click at [0, 0] on slot "Próximo" at bounding box center [0, 0] width 0 height 0
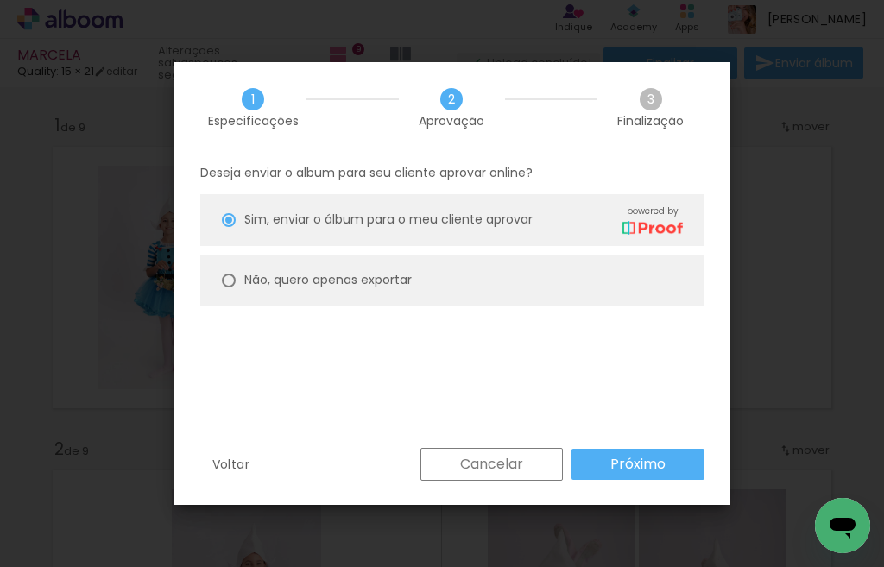
click at [222, 280] on div at bounding box center [229, 281] width 14 height 14
type paper-radio-button "on"
click at [0, 0] on slot "Próximo" at bounding box center [0, 0] width 0 height 0
type input "Alta, 300 DPI"
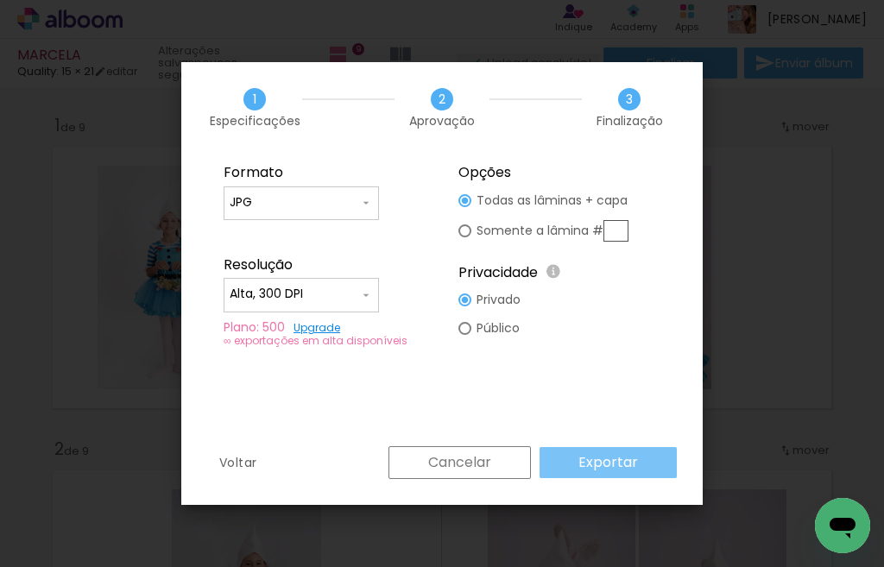
click at [0, 0] on slot "Exportar" at bounding box center [0, 0] width 0 height 0
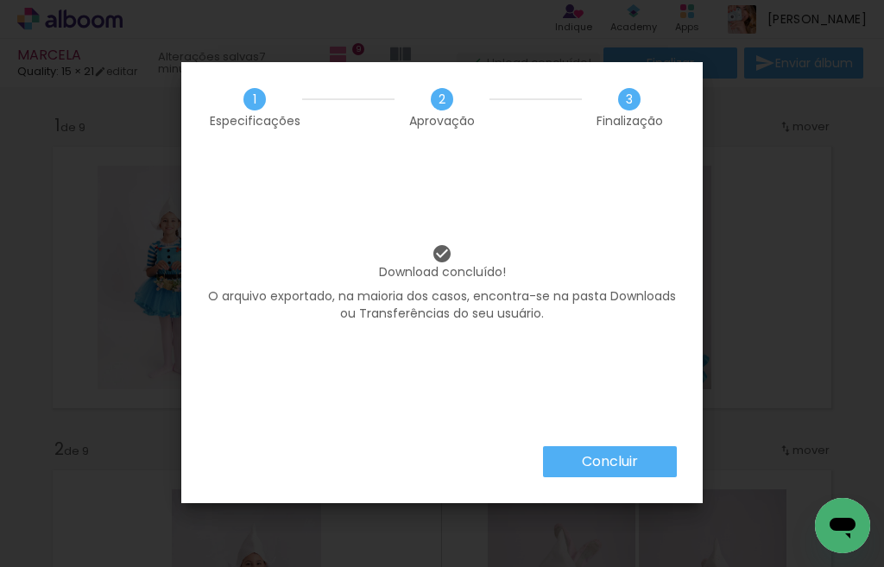
scroll to position [0, 1777]
click at [0, 0] on slot "Concluir" at bounding box center [0, 0] width 0 height 0
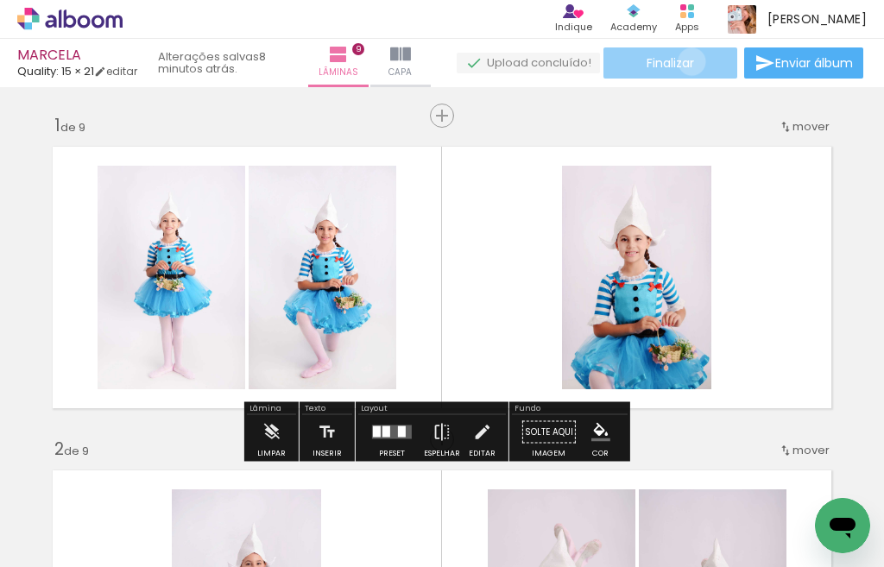
click at [686, 61] on span "Finalizar" at bounding box center [670, 63] width 47 height 12
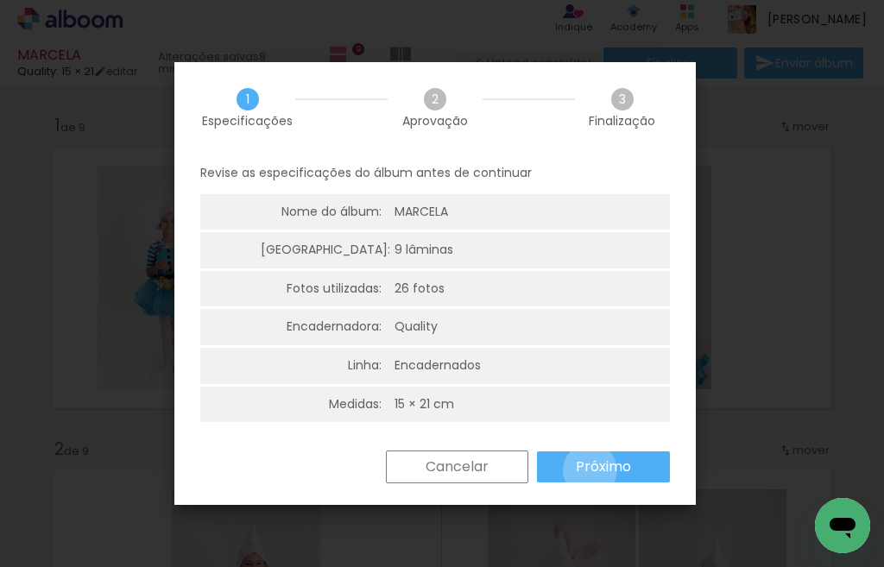
click at [0, 0] on slot "Próximo" at bounding box center [0, 0] width 0 height 0
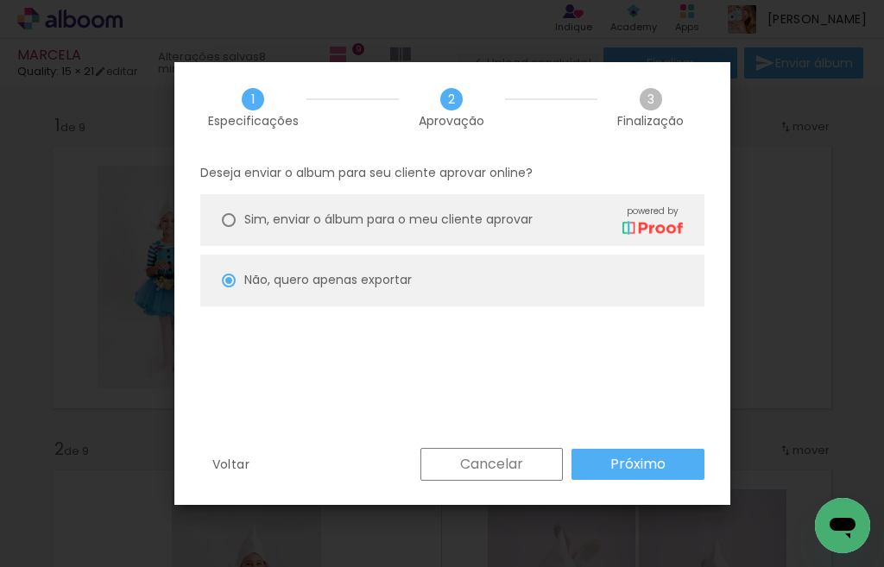
click at [590, 471] on paper-button "Próximo" at bounding box center [638, 464] width 133 height 31
type input "Alta, 300 DPI"
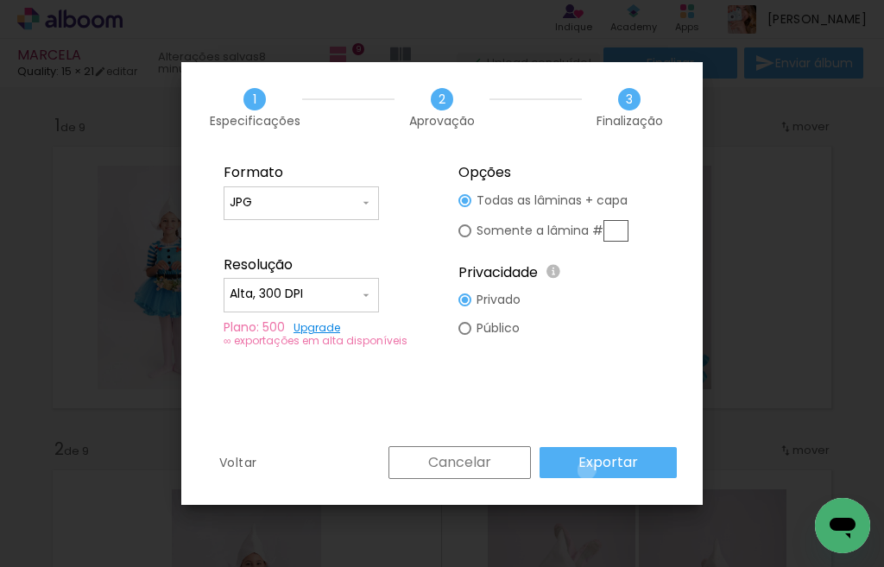
click at [0, 0] on slot "Exportar" at bounding box center [0, 0] width 0 height 0
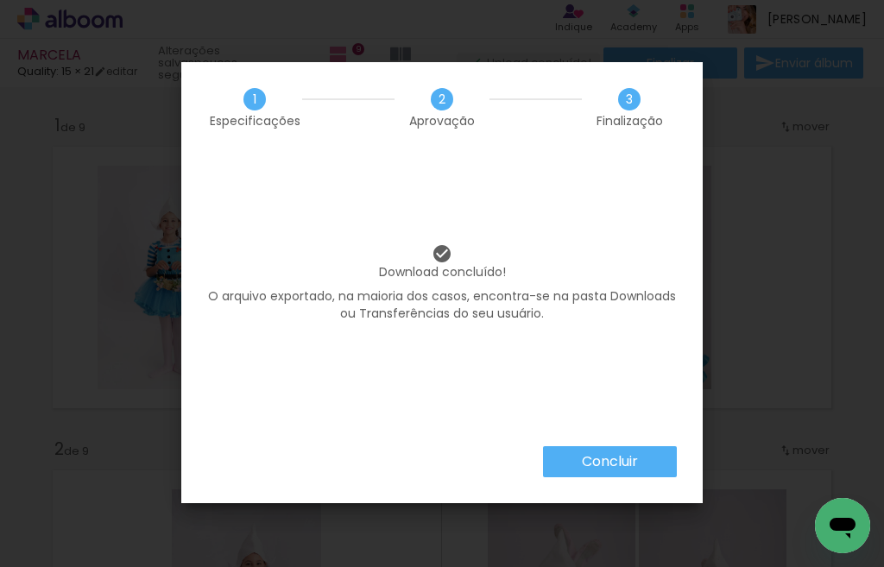
click at [0, 0] on slot "Concluir" at bounding box center [0, 0] width 0 height 0
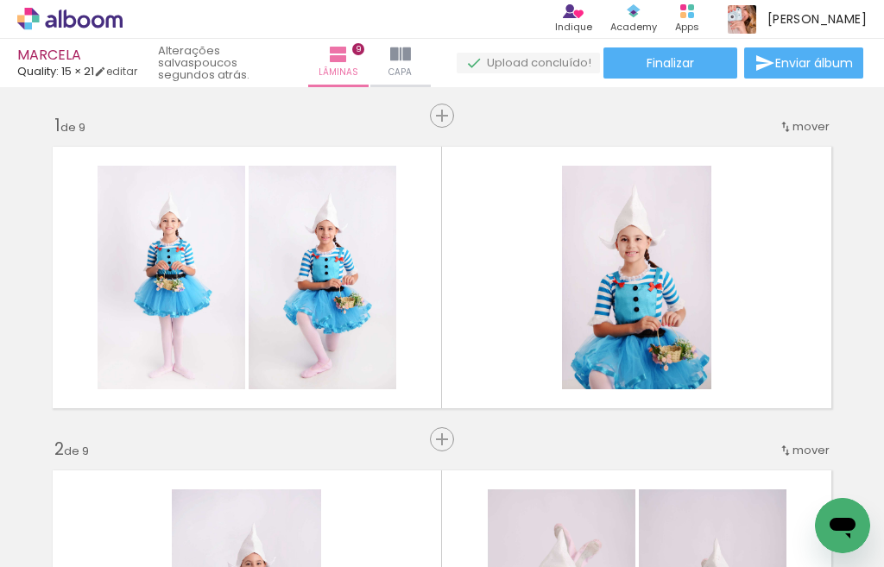
scroll to position [0, 1777]
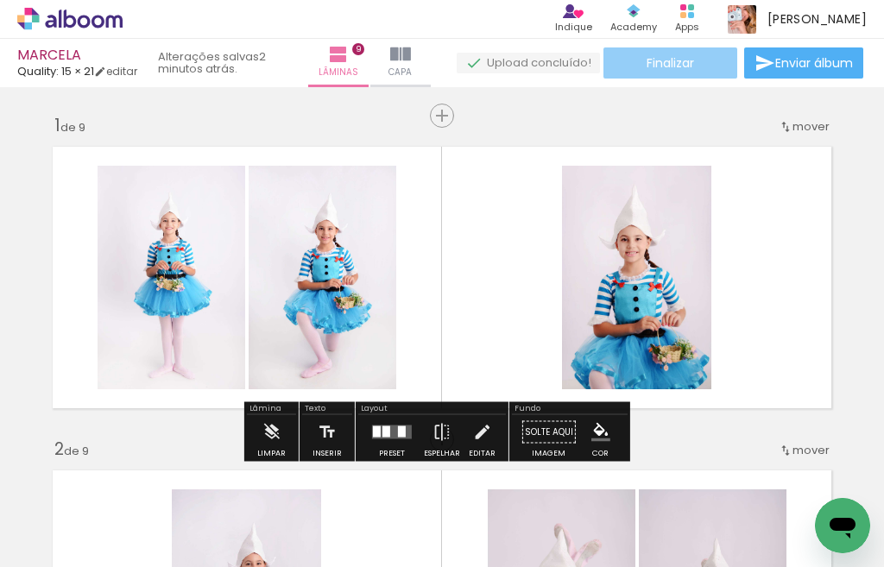
click at [687, 66] on span "Finalizar" at bounding box center [670, 63] width 47 height 12
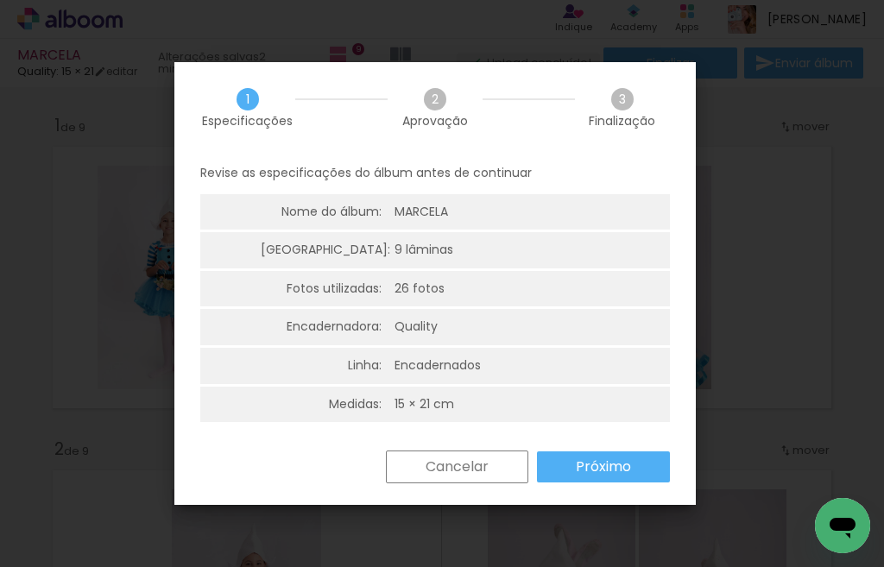
click at [571, 463] on paper-button "Próximo" at bounding box center [603, 467] width 133 height 31
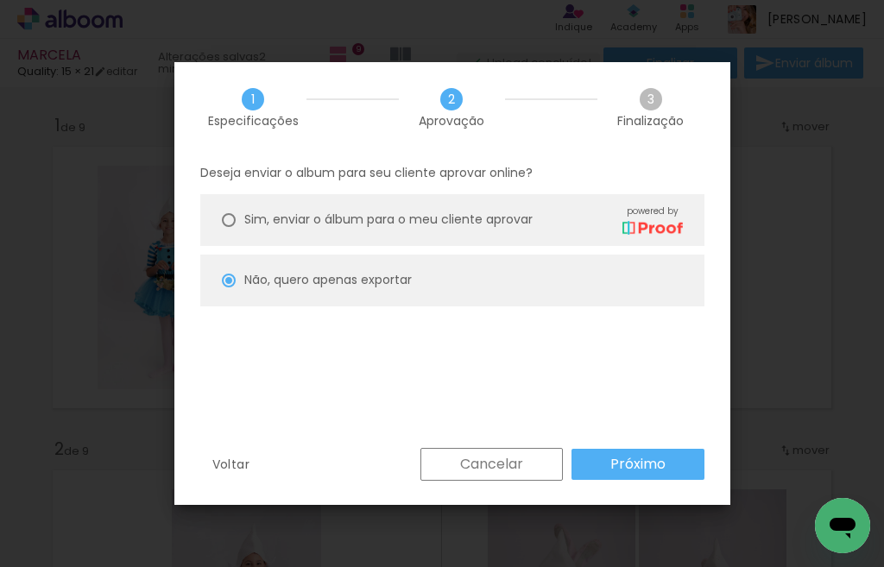
click at [0, 0] on slot "Próximo" at bounding box center [0, 0] width 0 height 0
type input "Alta, 300 DPI"
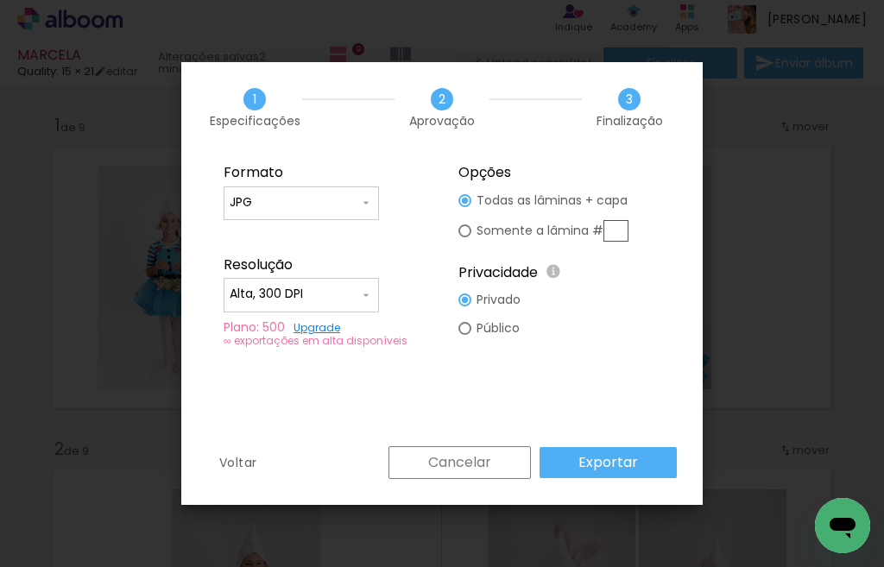
click at [642, 468] on paper-button "Exportar" at bounding box center [608, 462] width 137 height 31
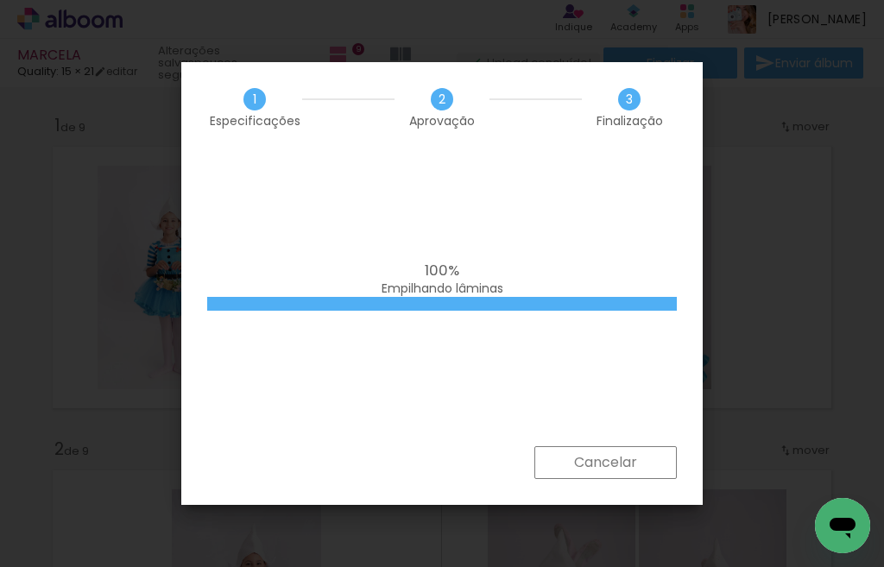
click at [468, 427] on div "100% Empilhando lâminas" at bounding box center [442, 300] width 522 height 294
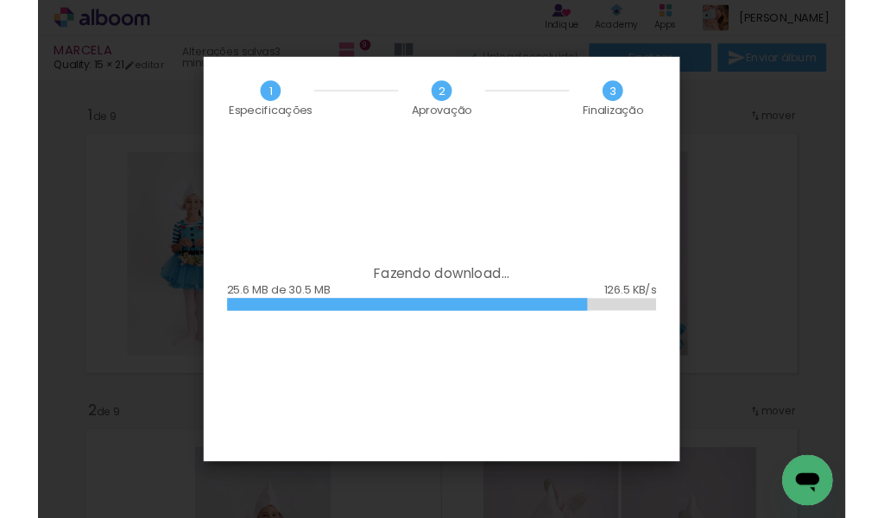
scroll to position [0, 1777]
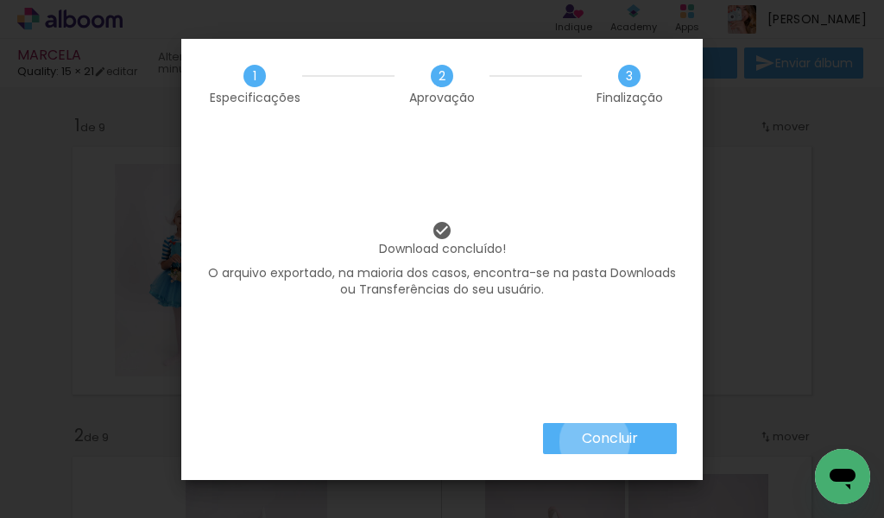
click at [0, 0] on slot "Concluir" at bounding box center [0, 0] width 0 height 0
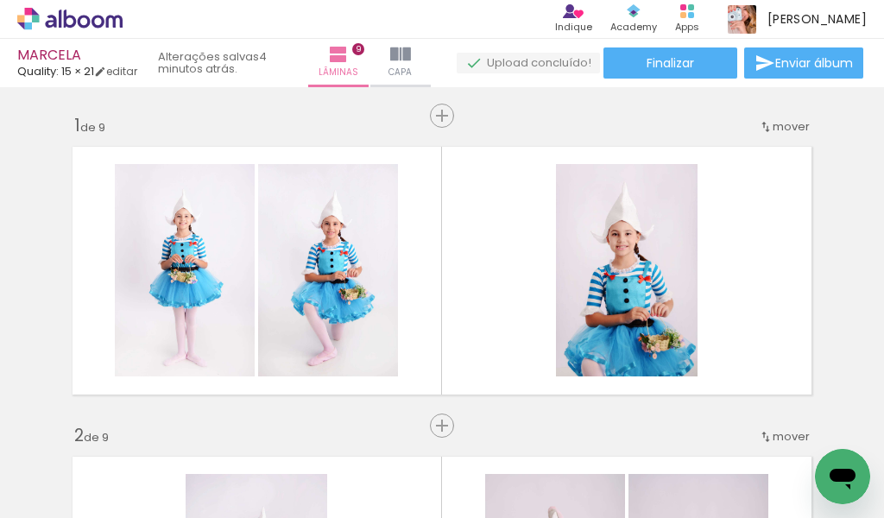
scroll to position [0, 1777]
